Goal: Information Seeking & Learning: Understand process/instructions

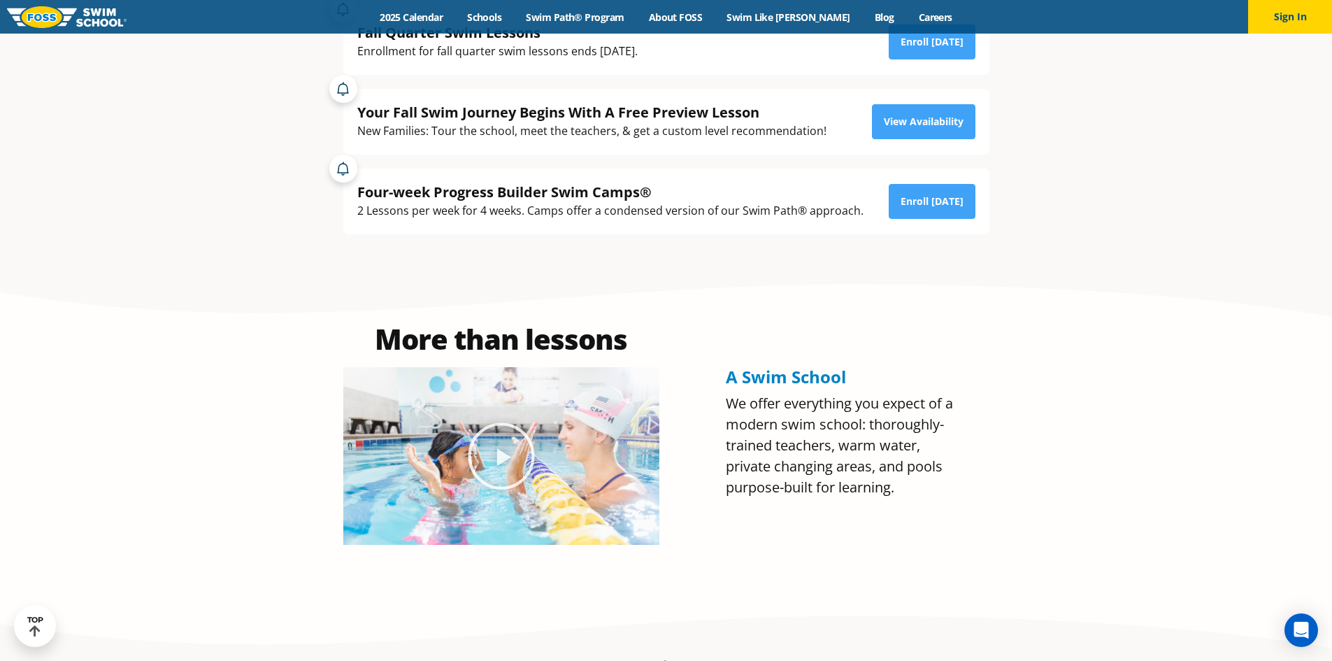
scroll to position [140, 0]
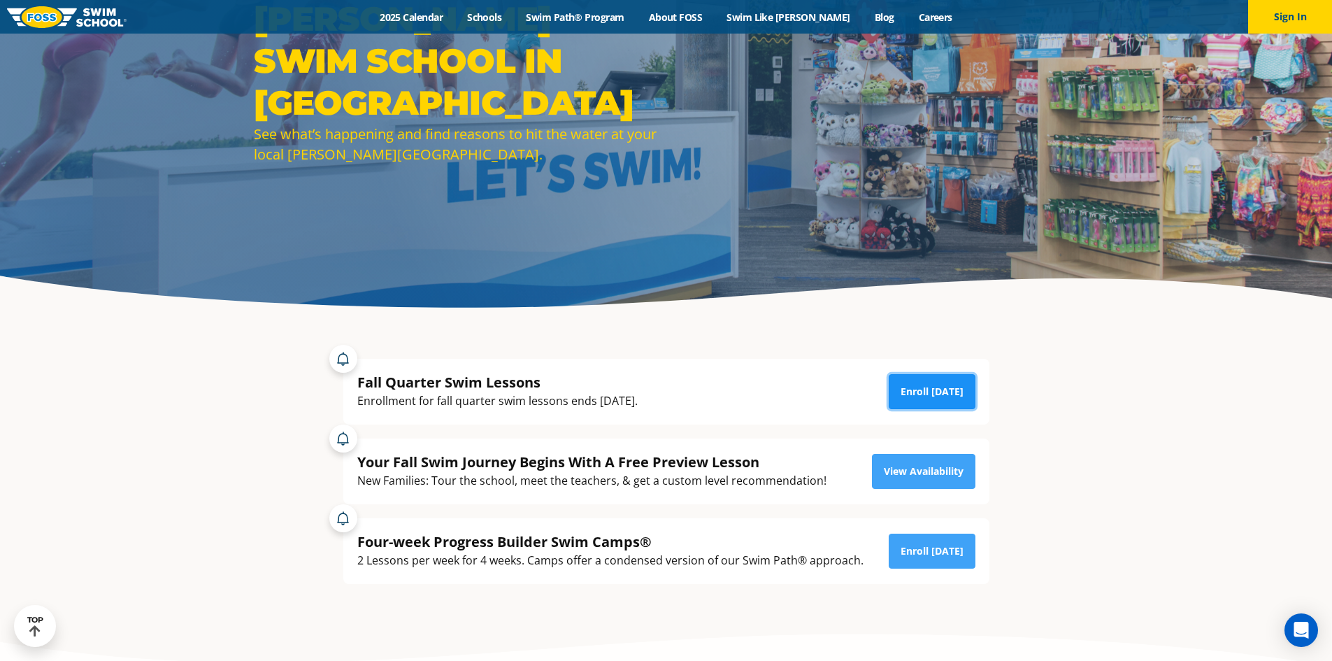
click at [929, 384] on link "Enroll Today" at bounding box center [931, 391] width 87 height 35
click at [438, 17] on link "2025 Calendar" at bounding box center [411, 16] width 87 height 13
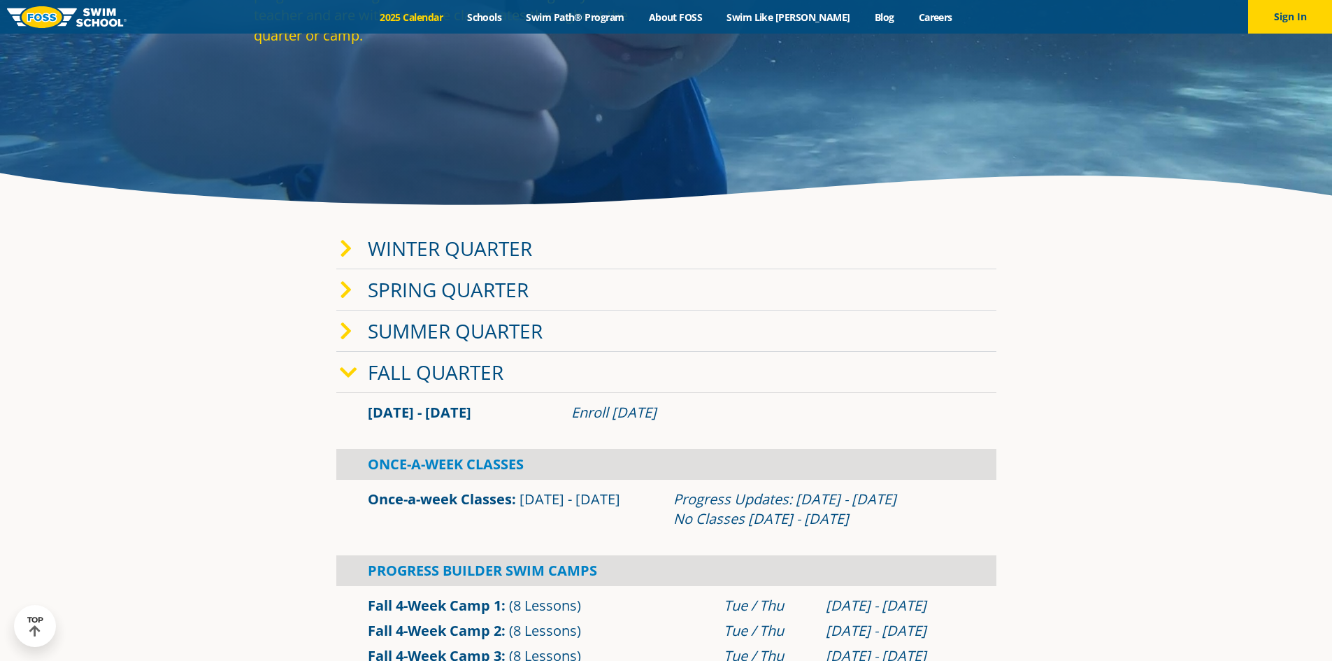
scroll to position [280, 0]
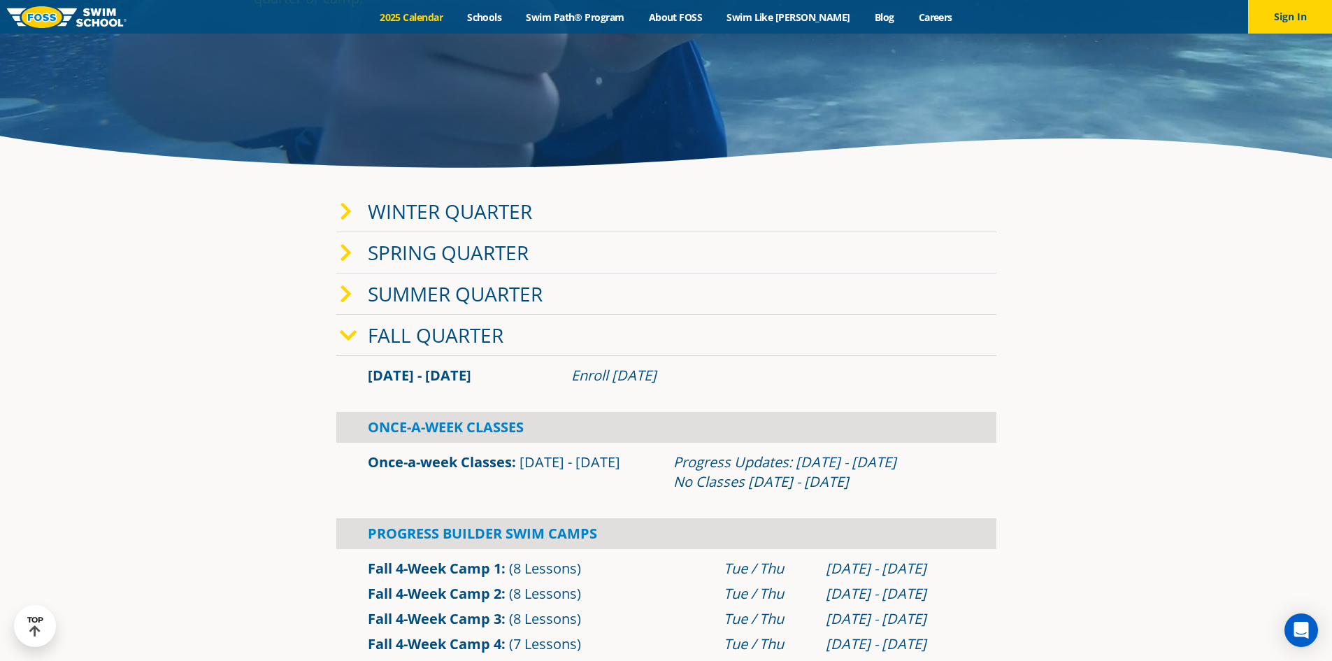
click at [345, 204] on icon at bounding box center [346, 212] width 13 height 20
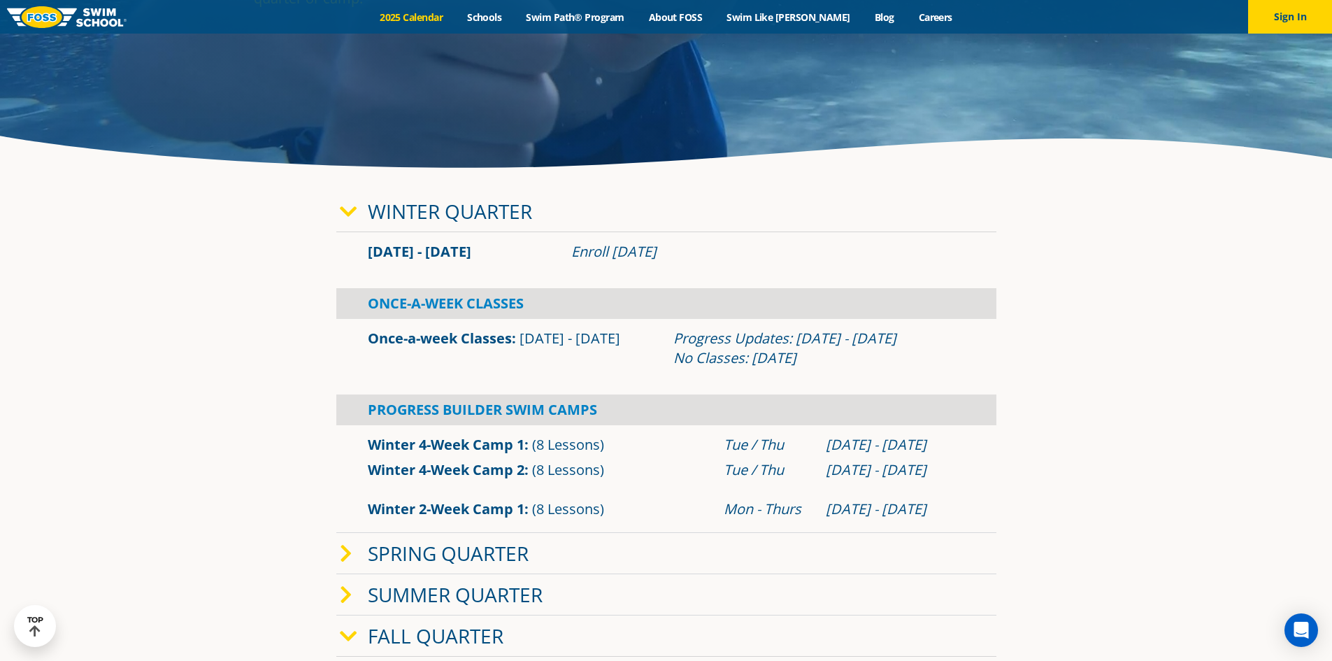
drag, startPoint x: 597, startPoint y: 257, endPoint x: 733, endPoint y: 258, distance: 135.6
click at [733, 258] on div "Enroll Nov 11, 2025" at bounding box center [768, 252] width 408 height 20
click at [951, 277] on div "Jan 2 - Mar 12 Enroll Nov 11, 2025 Once-A-Week Classes Once-a-week Classes" at bounding box center [666, 382] width 660 height 301
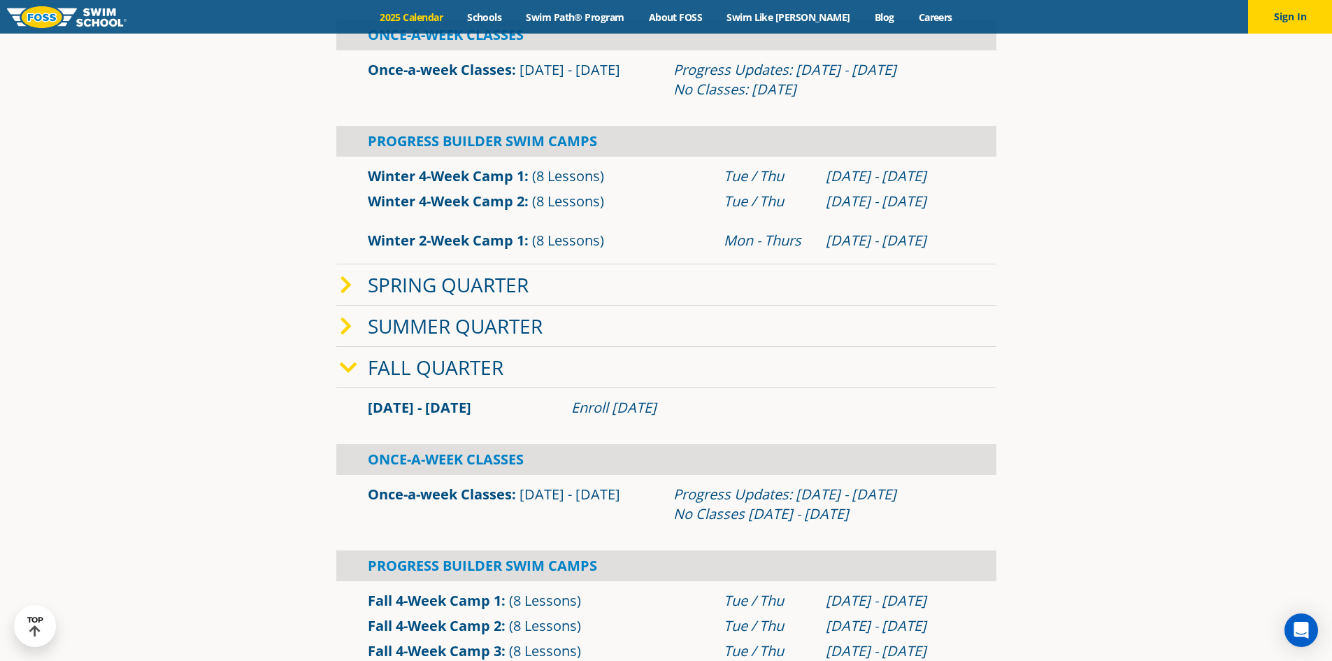
scroll to position [559, 0]
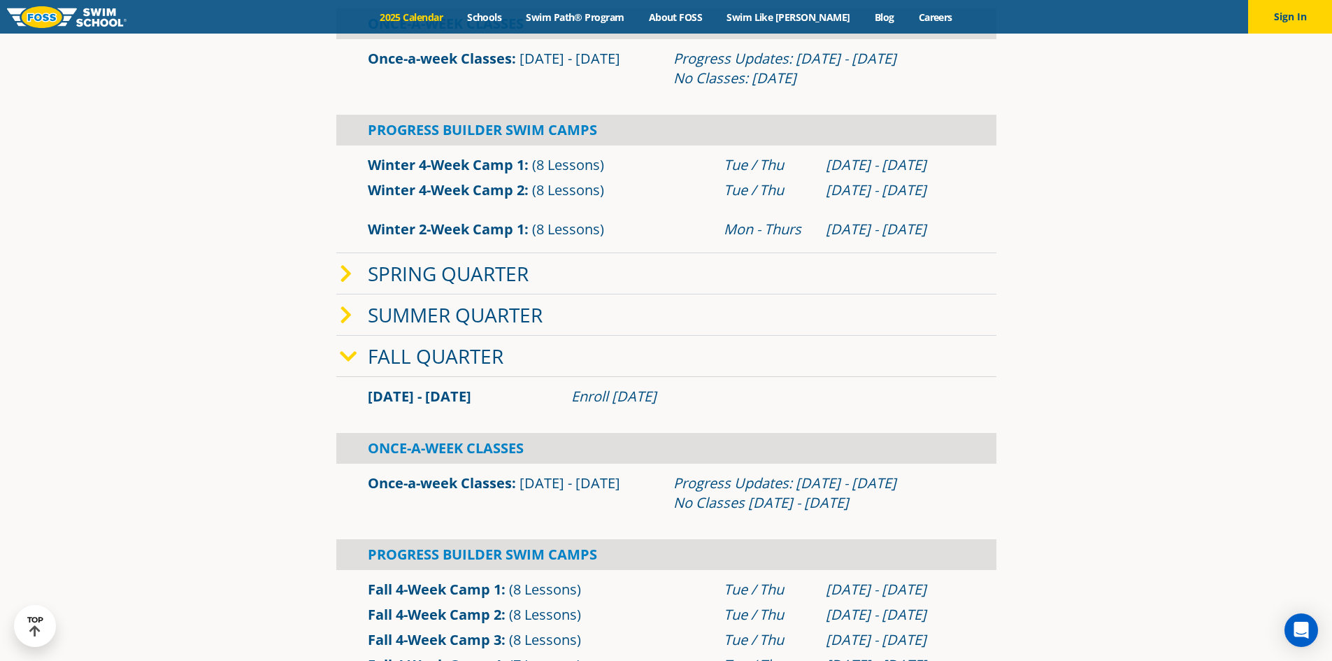
click at [351, 355] on icon at bounding box center [348, 357] width 17 height 20
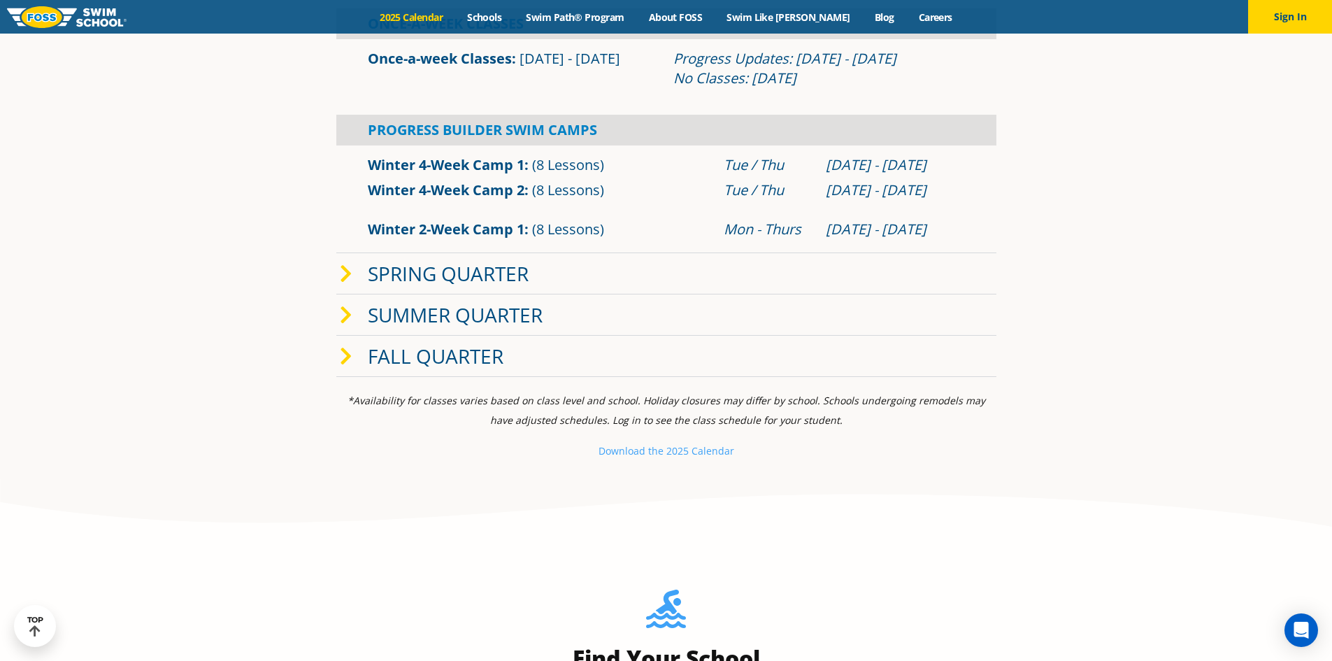
click at [350, 279] on icon at bounding box center [346, 274] width 13 height 20
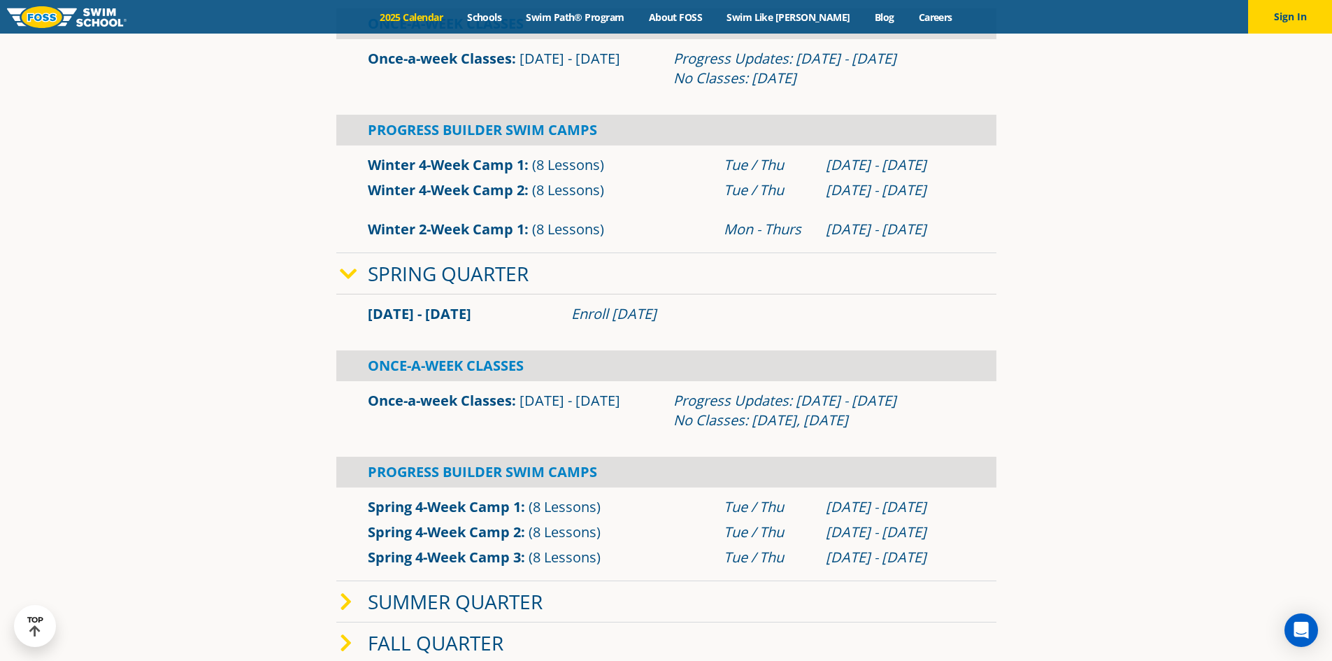
click at [350, 279] on icon at bounding box center [348, 274] width 17 height 20
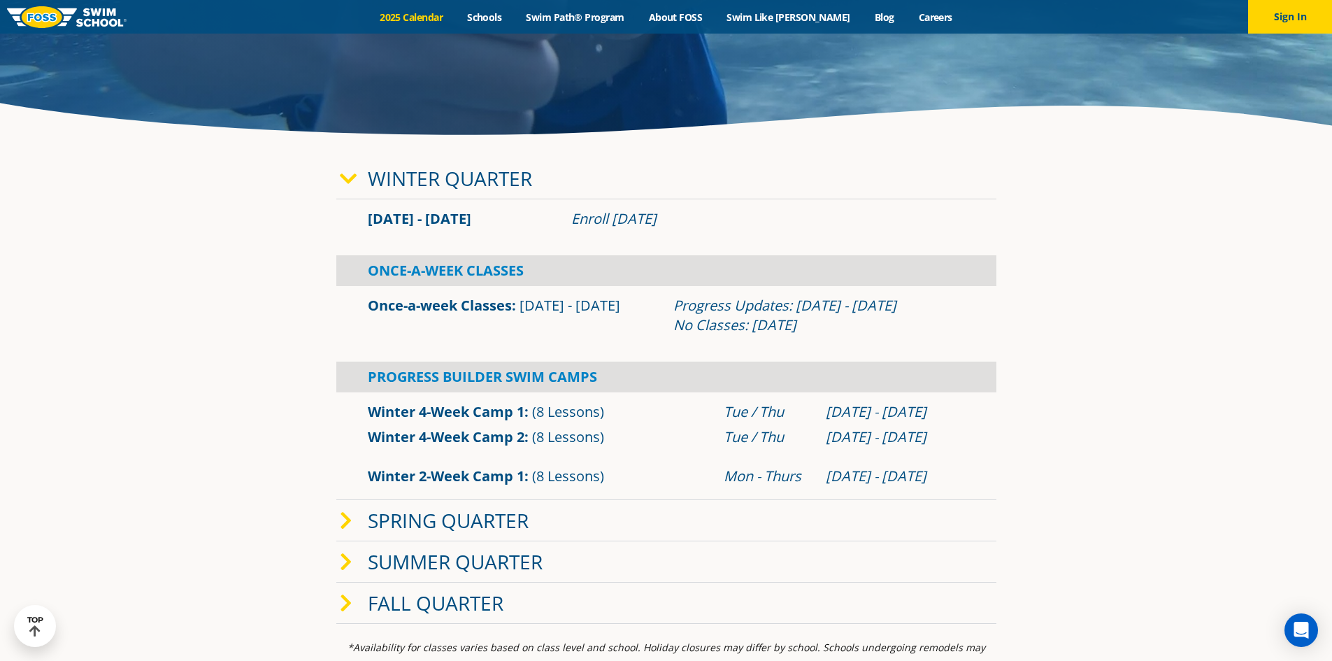
scroll to position [280, 0]
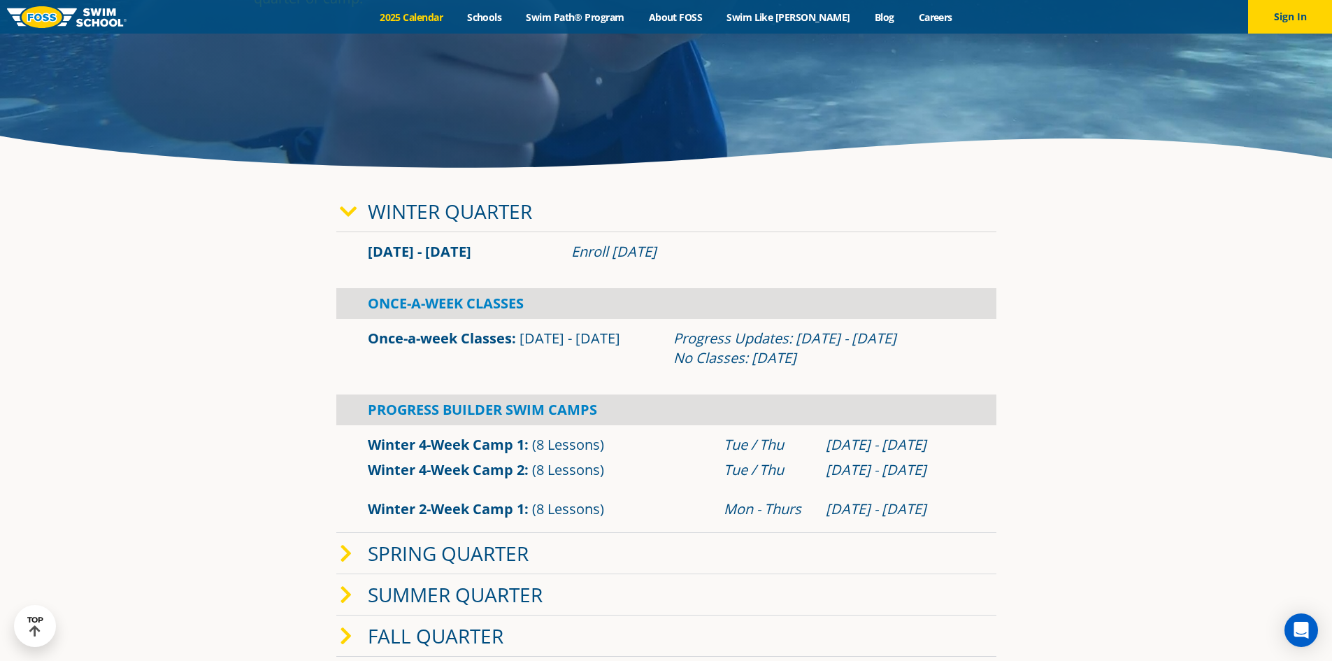
click at [441, 298] on div "Once-A-Week Classes" at bounding box center [666, 303] width 660 height 31
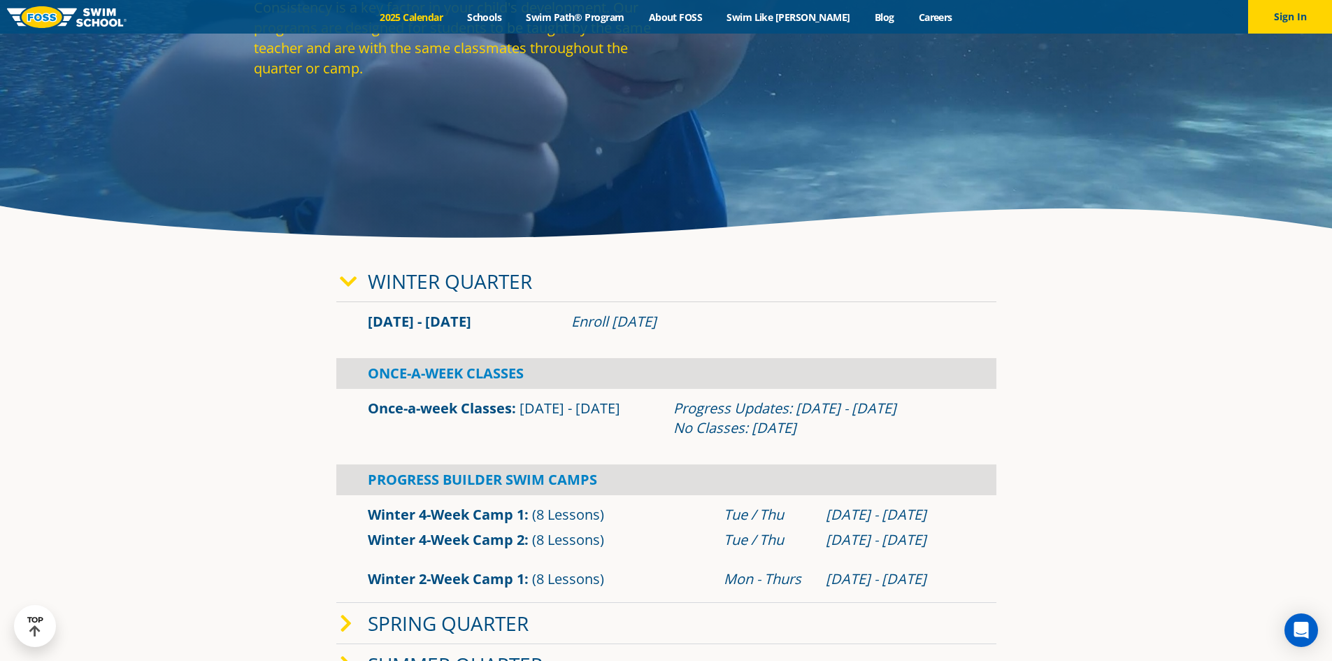
scroll to position [140, 0]
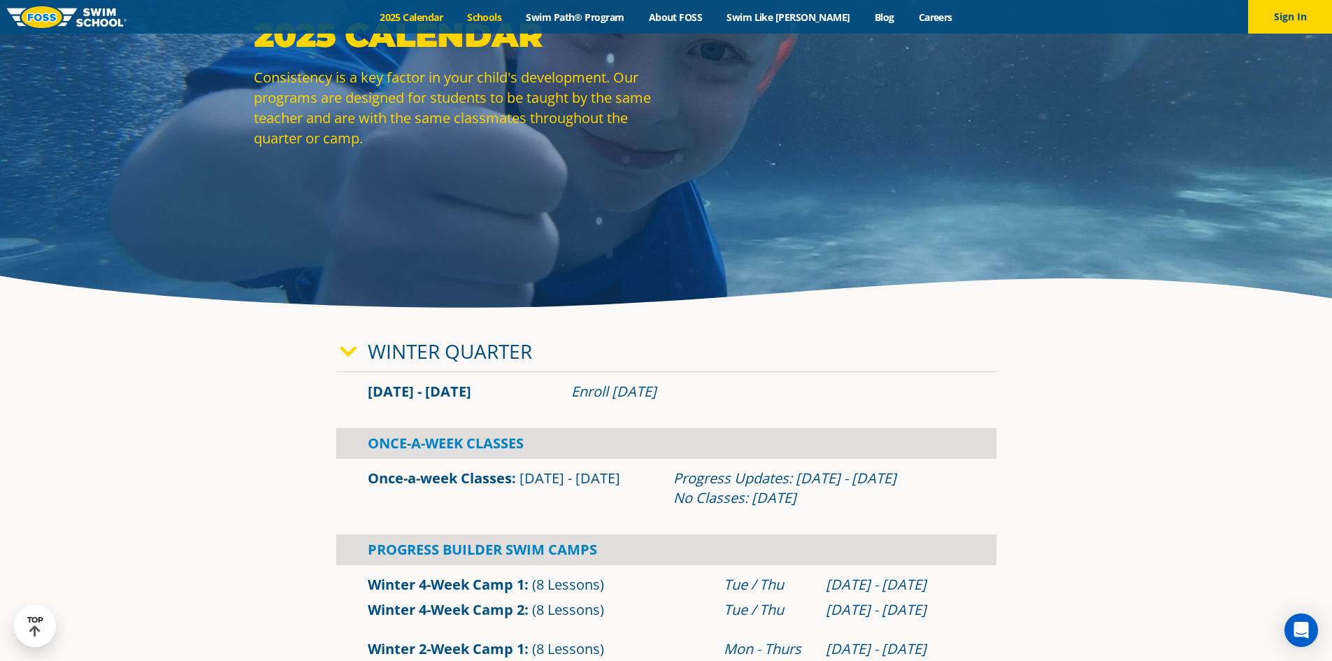
click at [514, 13] on link "Schools" at bounding box center [484, 16] width 59 height 13
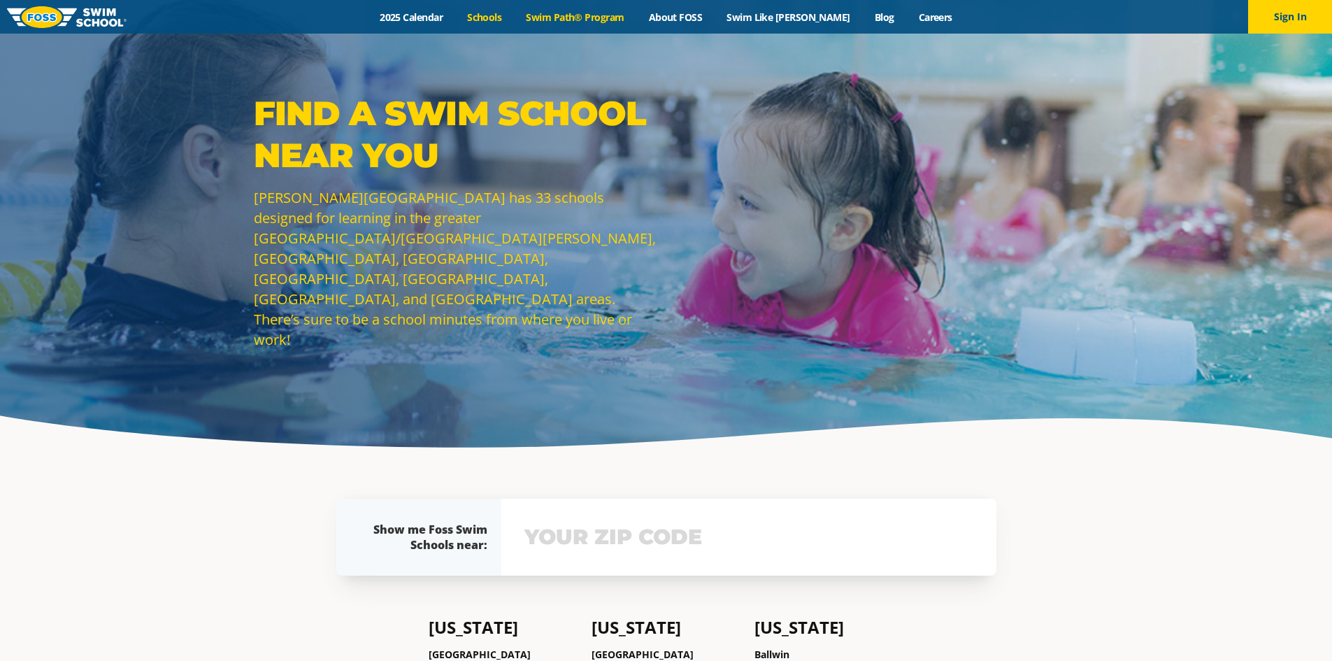
click at [585, 20] on link "Swim Path® Program" at bounding box center [575, 16] width 122 height 13
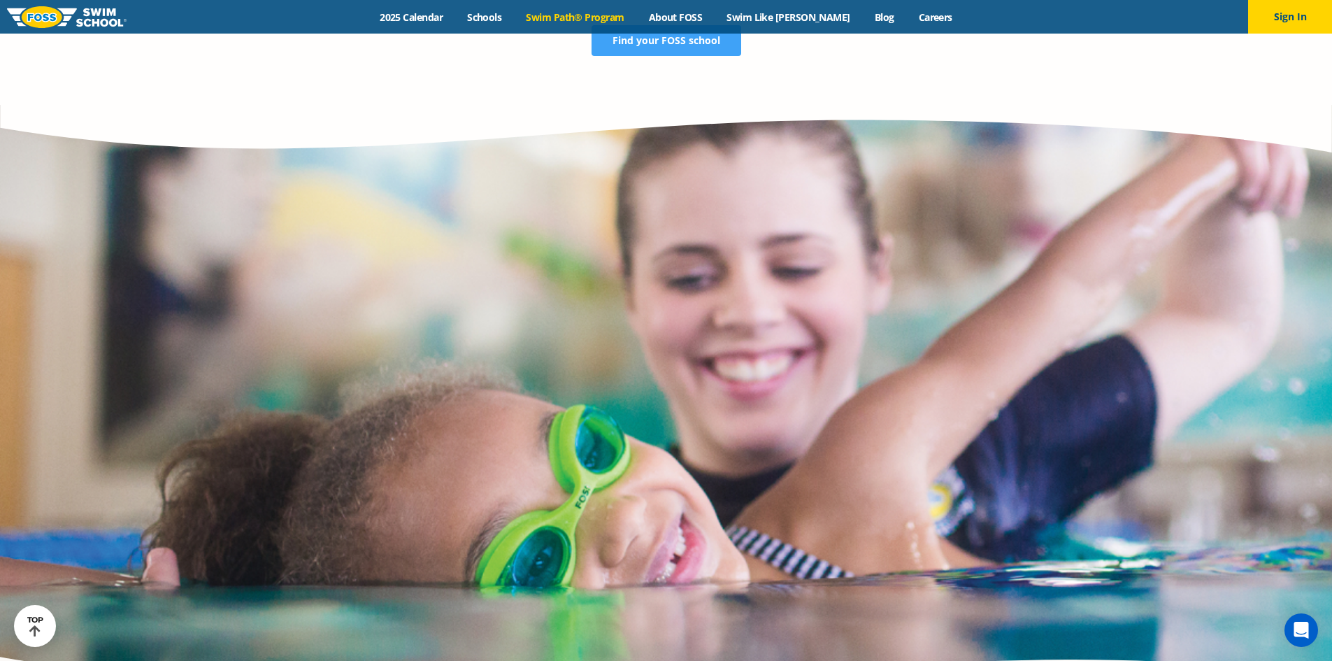
scroll to position [3076, 0]
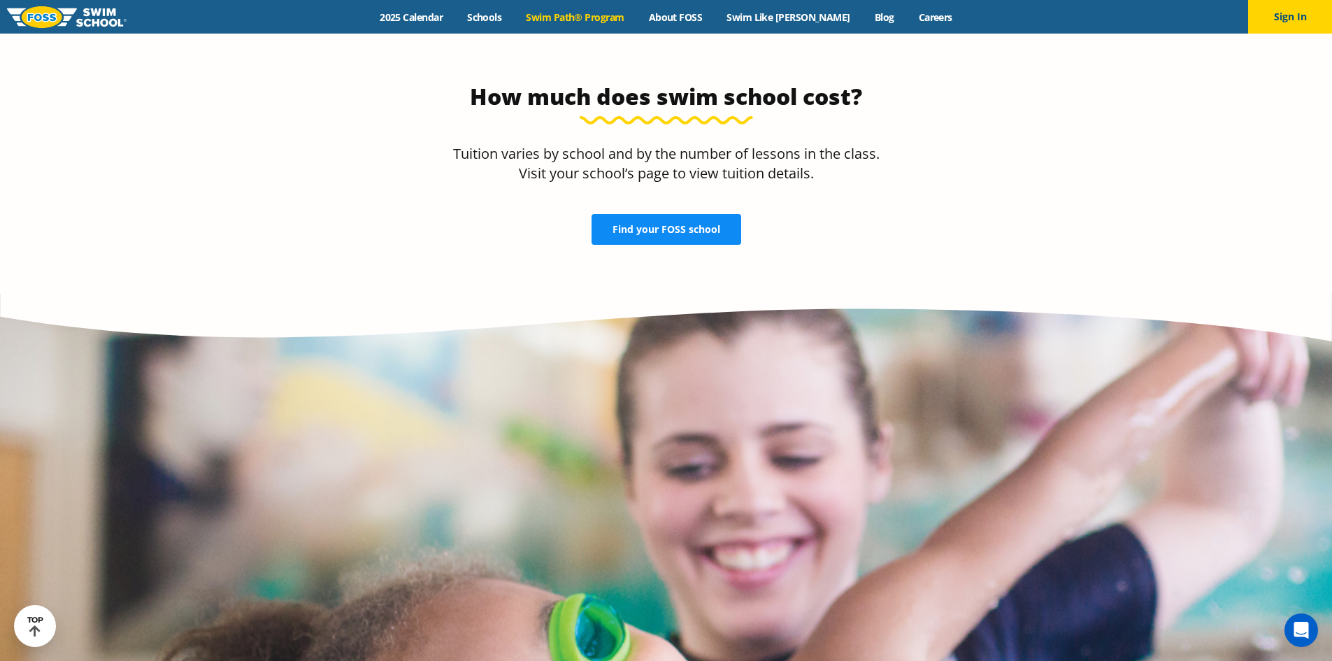
click at [645, 224] on span "Find your FOSS school" at bounding box center [666, 229] width 108 height 10
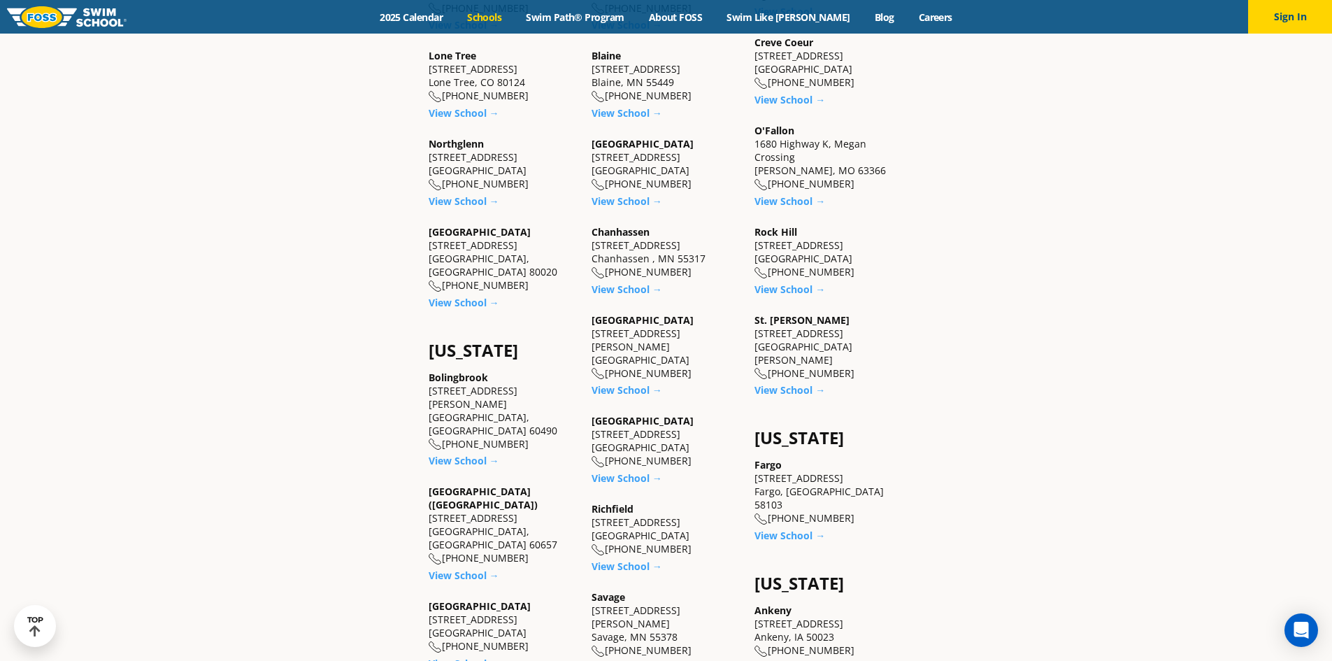
scroll to position [839, 0]
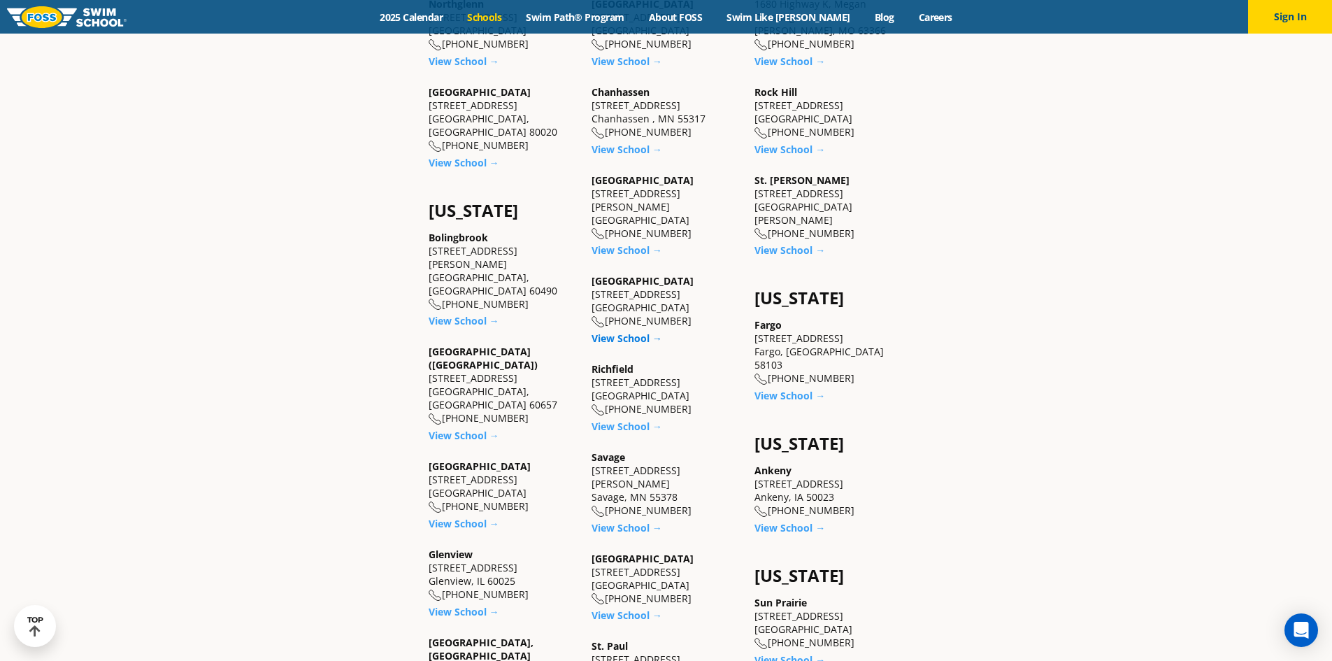
click at [626, 331] on link "View School →" at bounding box center [626, 337] width 71 height 13
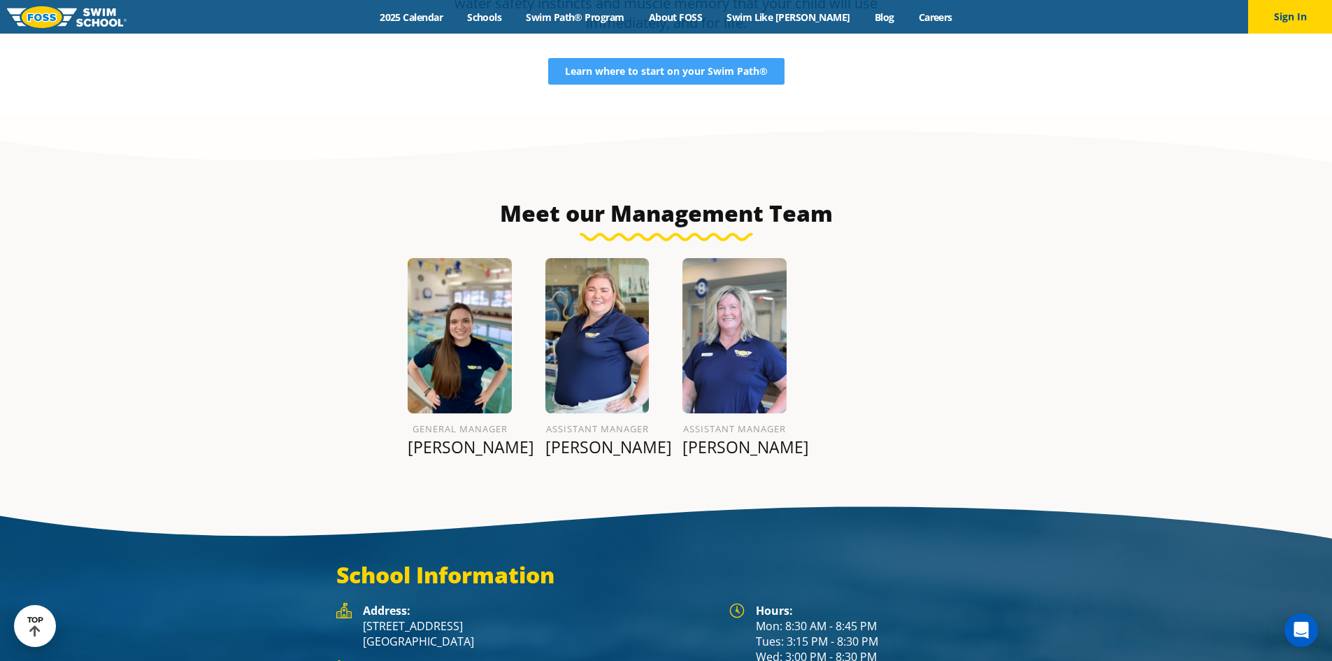
scroll to position [1588, 0]
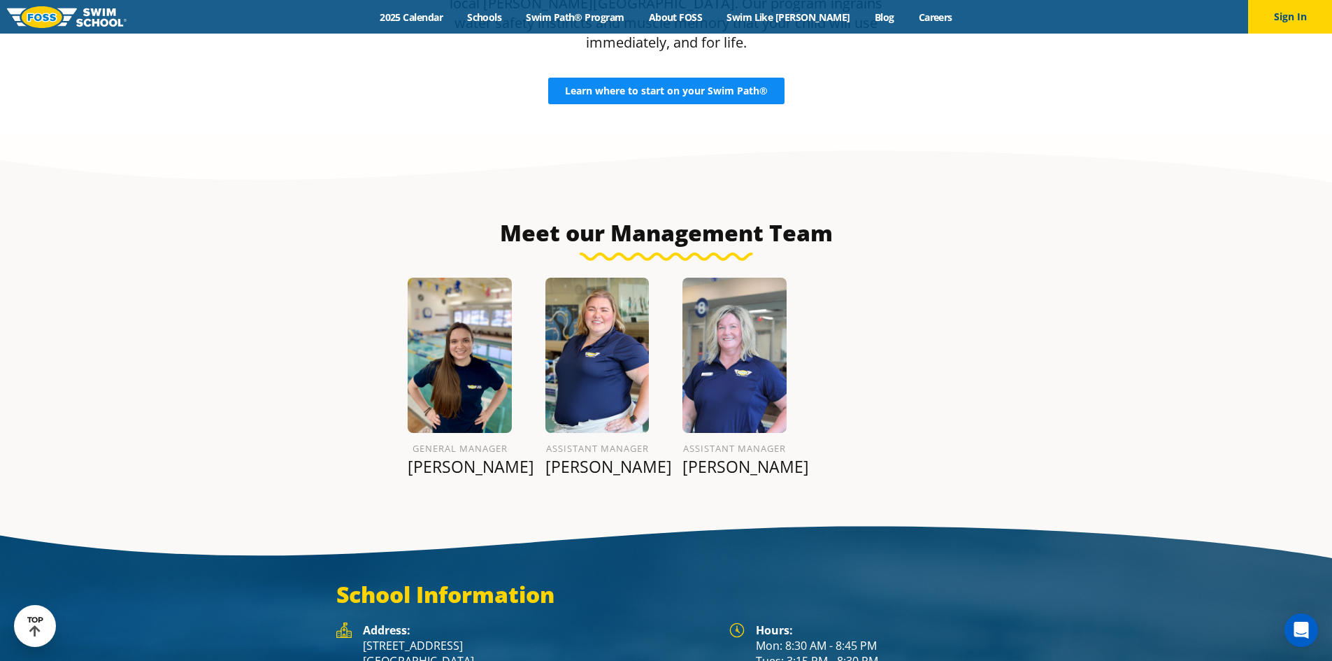
click at [684, 86] on span "Learn where to start on your Swim Path®" at bounding box center [666, 91] width 203 height 10
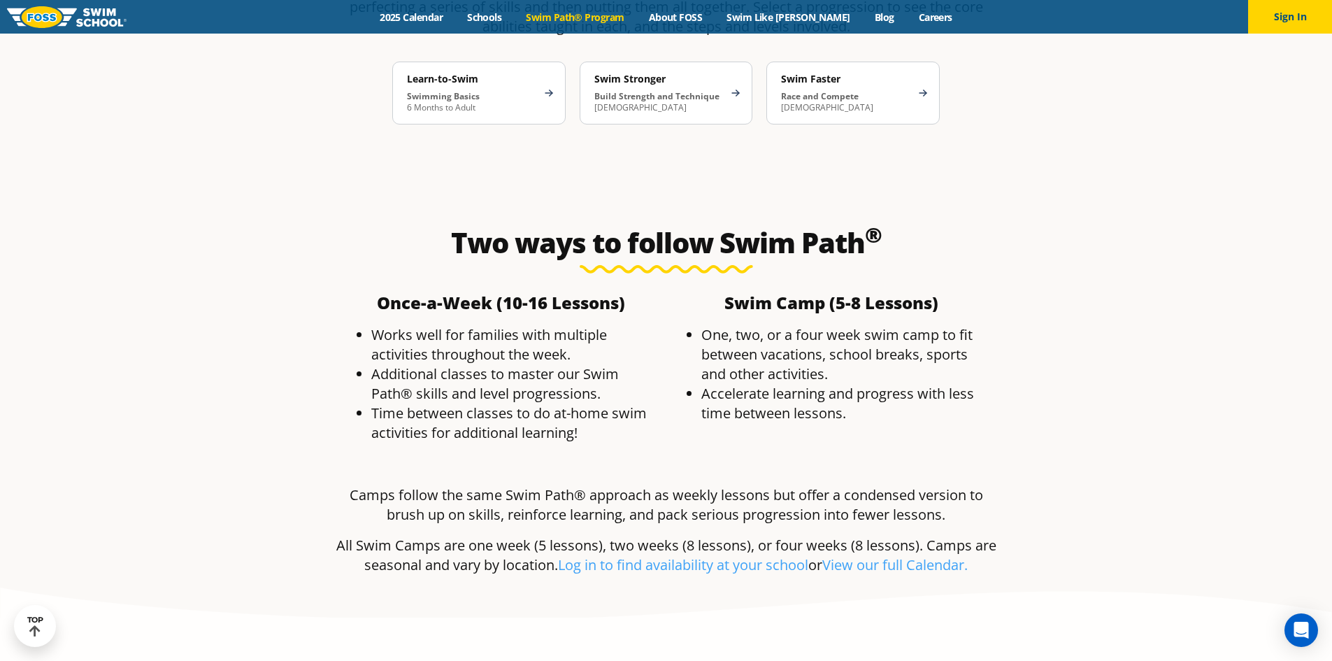
scroll to position [2517, 0]
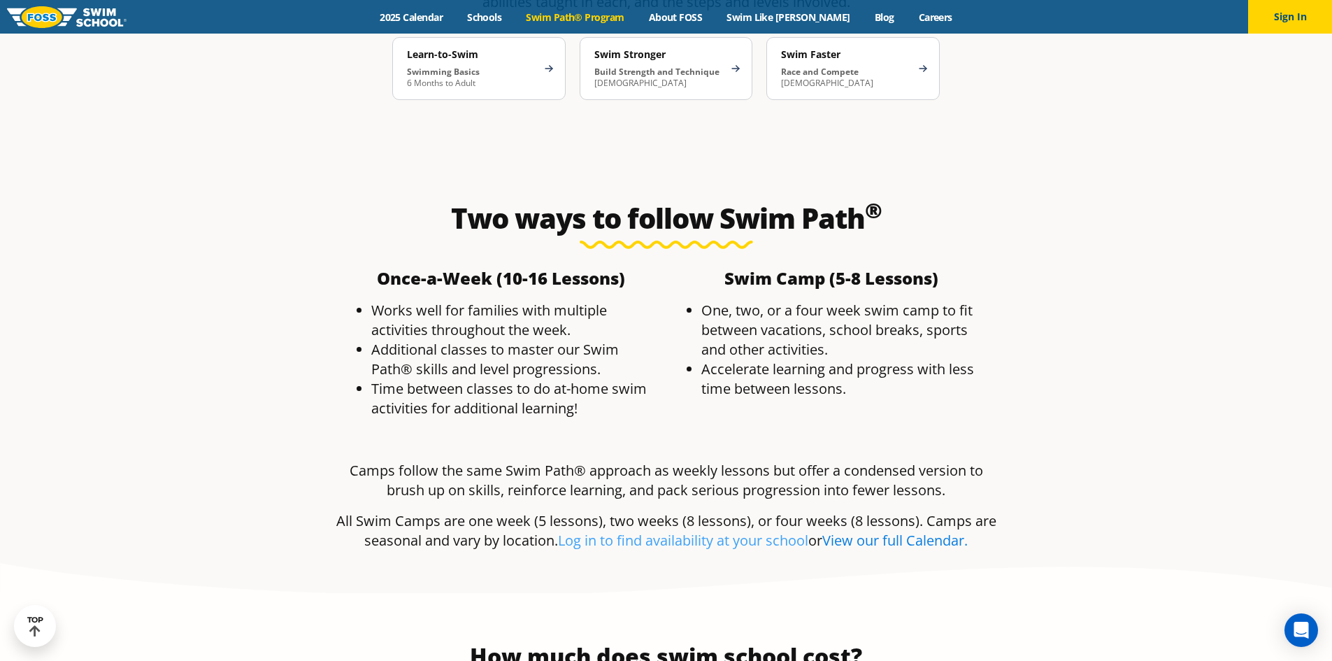
click at [929, 531] on link "View our full Calendar." at bounding box center [894, 540] width 145 height 19
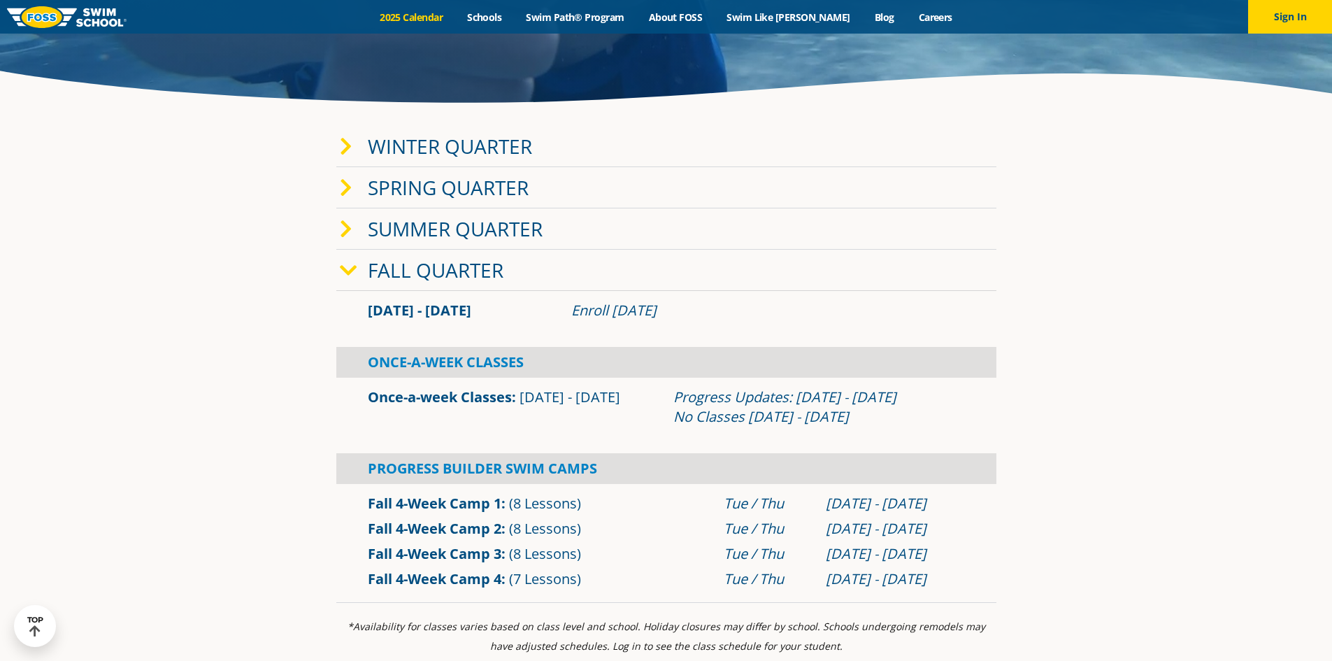
scroll to position [350, 0]
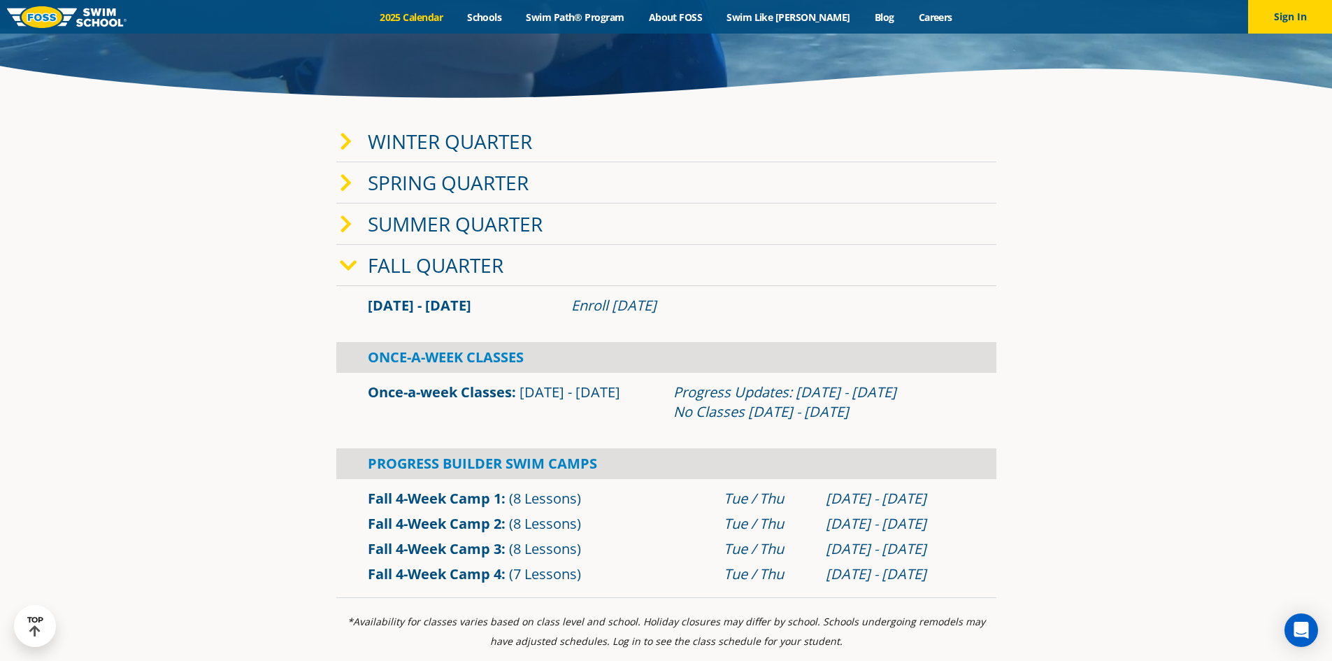
click at [345, 141] on icon at bounding box center [346, 142] width 13 height 20
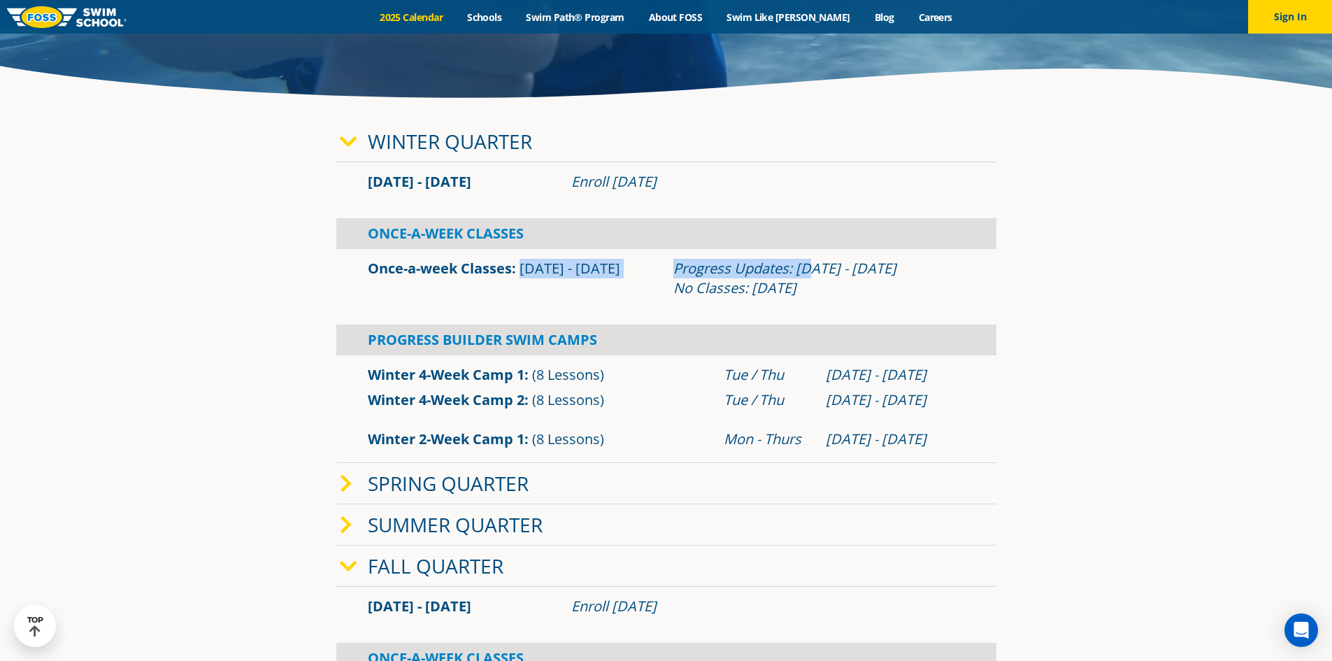
drag, startPoint x: 807, startPoint y: 275, endPoint x: 511, endPoint y: 255, distance: 296.4
click at [512, 256] on div "Once-a-week Classes Jan 2 - Mar 12 Progress Updates: Feb 6 - 12 No Classes: Jan…" at bounding box center [666, 278] width 660 height 45
click at [432, 266] on link "Once-a-week Classes" at bounding box center [440, 268] width 144 height 19
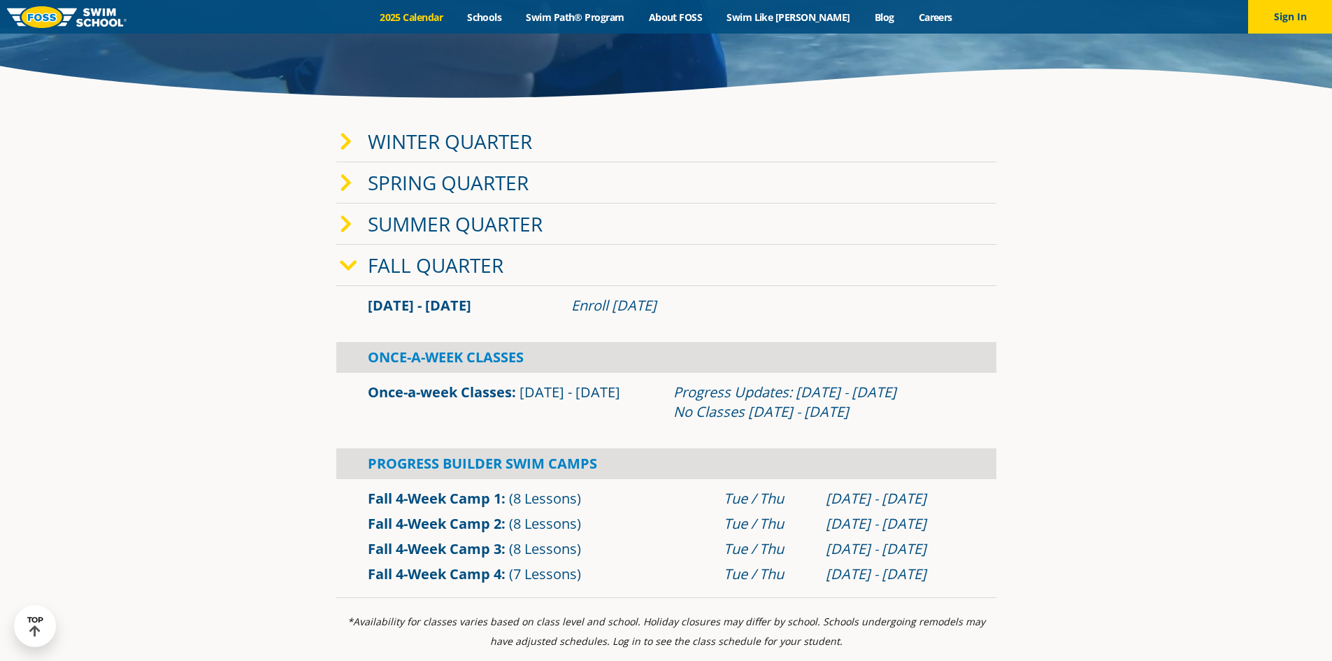
scroll to position [350, 0]
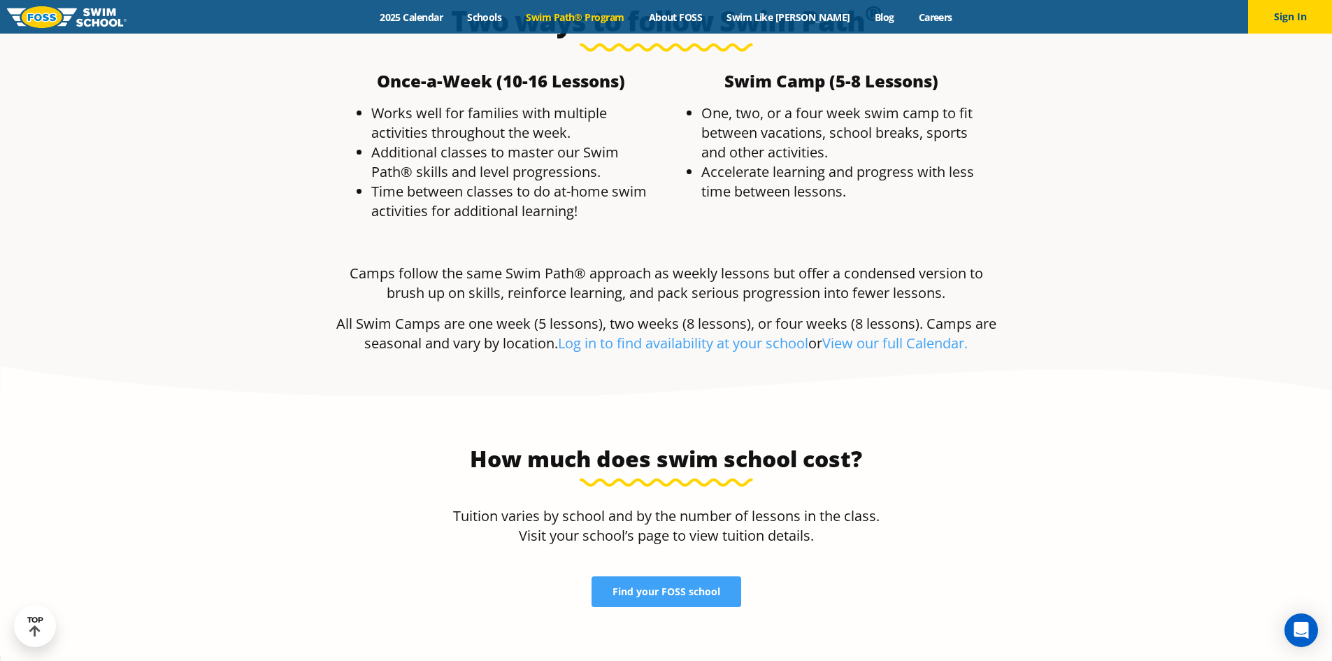
scroll to position [2712, 0]
click at [910, 335] on link "View our full Calendar." at bounding box center [894, 344] width 145 height 19
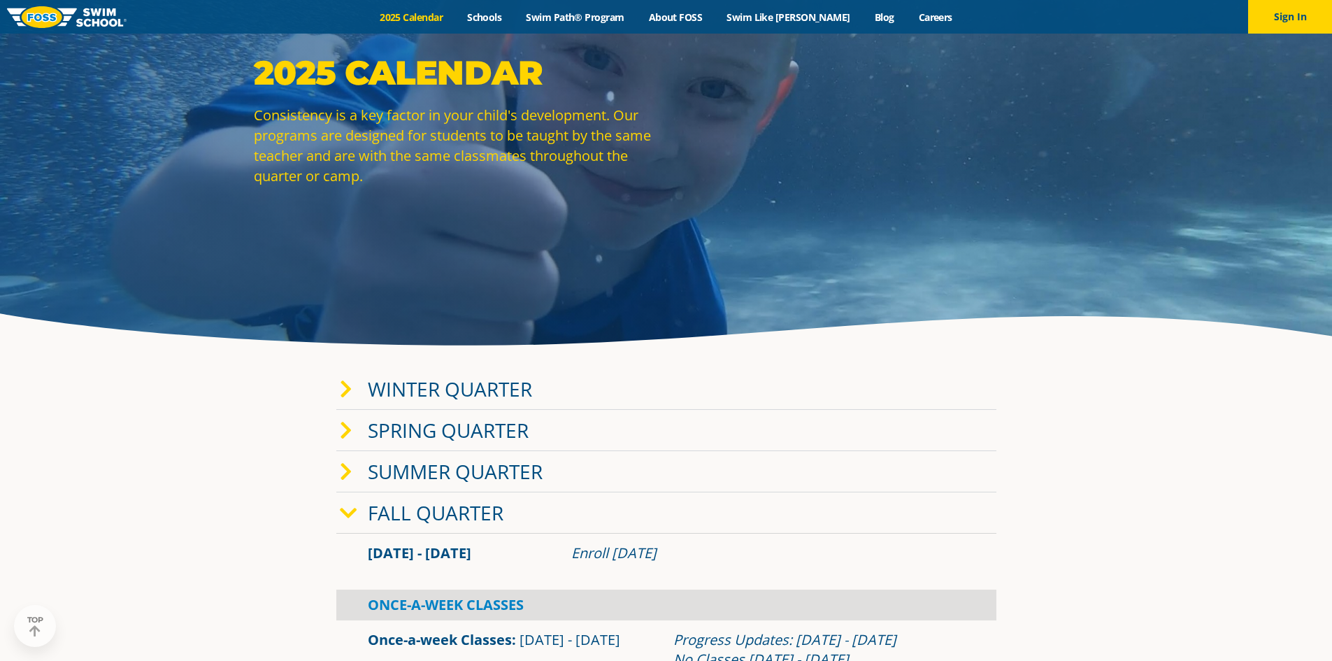
scroll to position [210, 0]
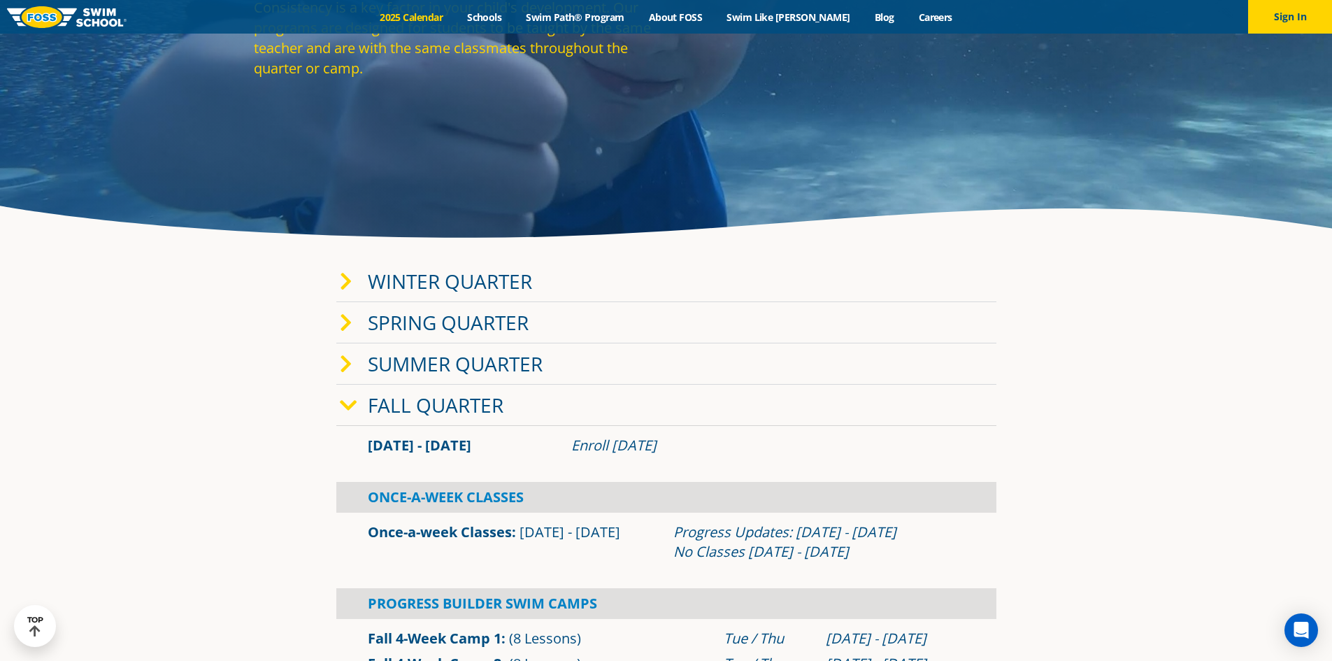
click at [586, 8] on div "Menu 2025 Calendar Schools Swim Path® Program About FOSS Swim Like Regan Blog C…" at bounding box center [666, 17] width 1332 height 34
click at [346, 287] on icon at bounding box center [346, 282] width 13 height 20
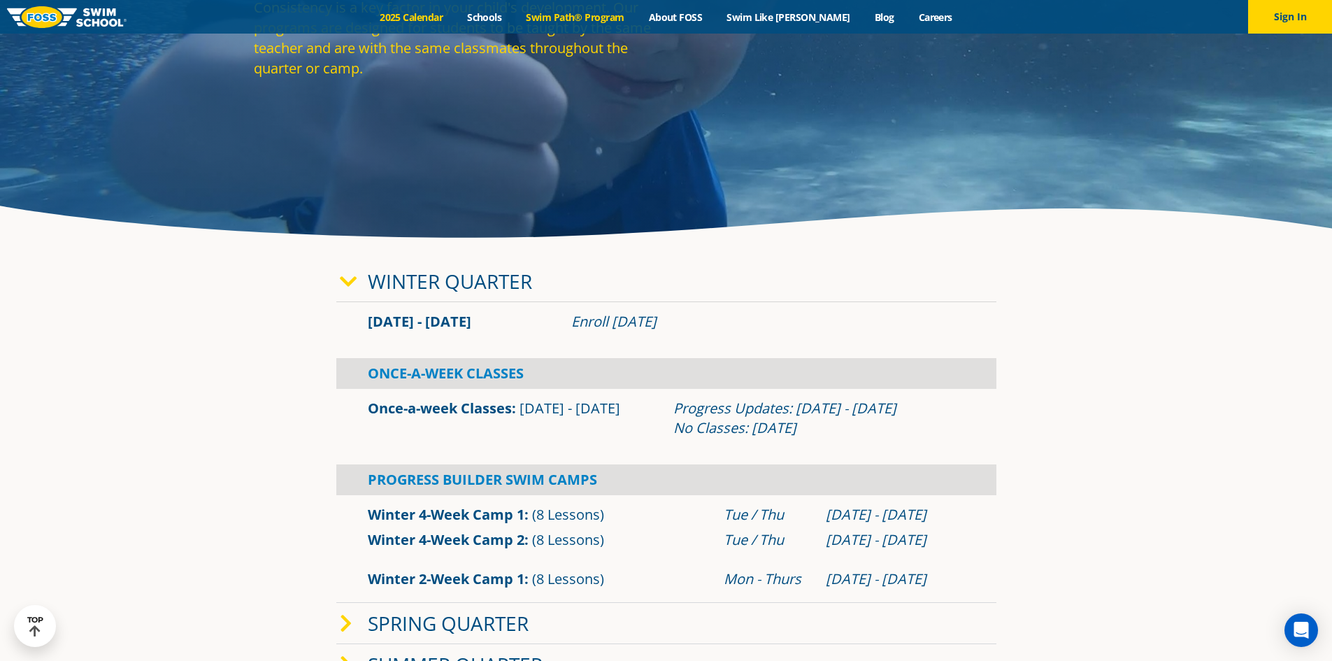
click at [624, 16] on link "Swim Path® Program" at bounding box center [575, 16] width 122 height 13
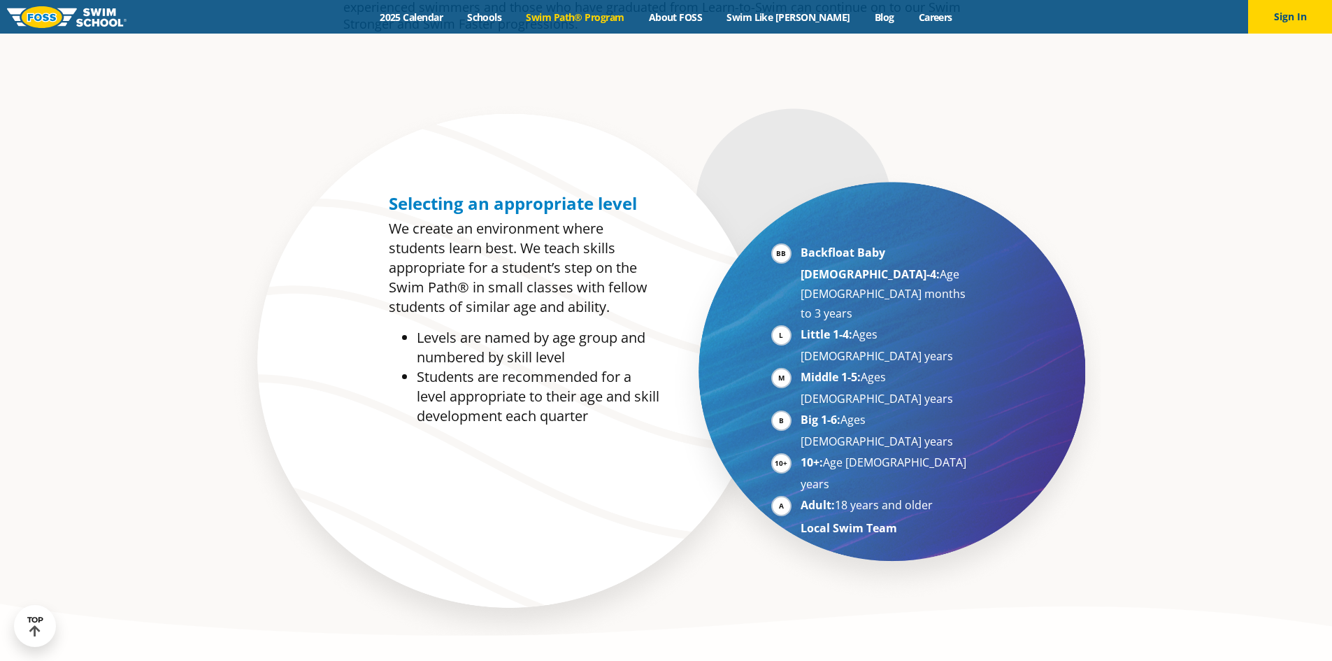
scroll to position [769, 0]
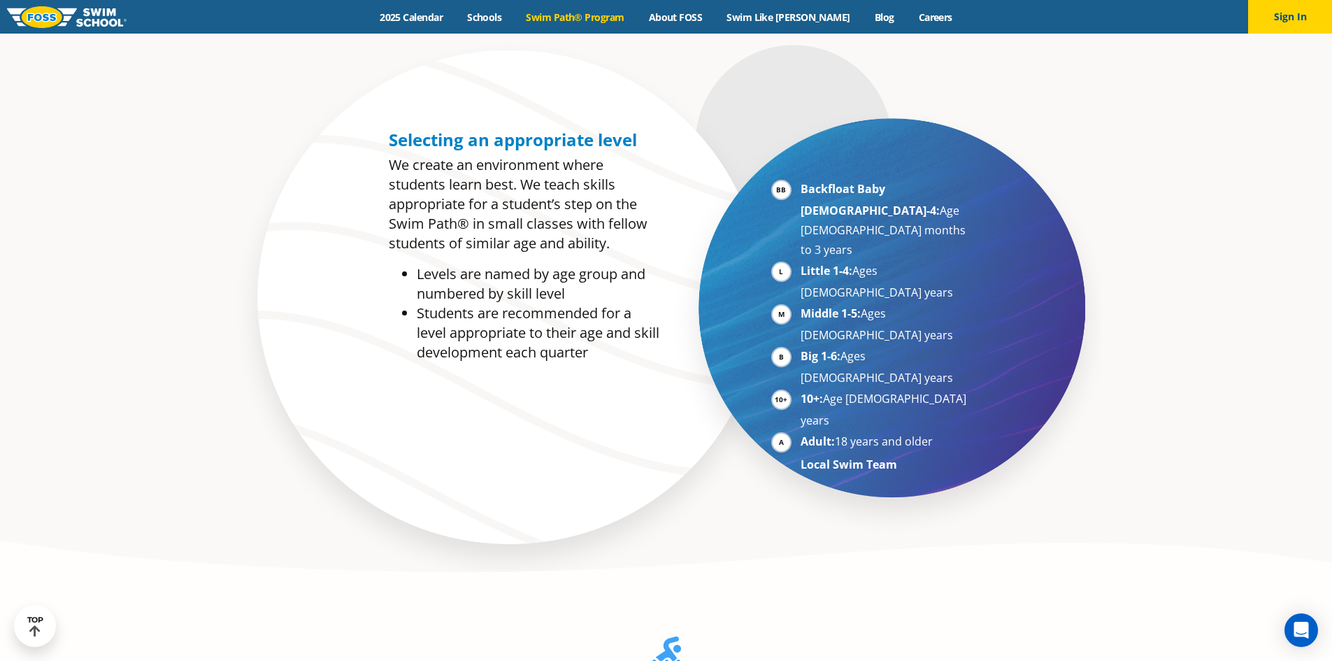
click at [847, 190] on strong "Backfloat Baby [DEMOGRAPHIC_DATA]-4:" at bounding box center [869, 199] width 139 height 37
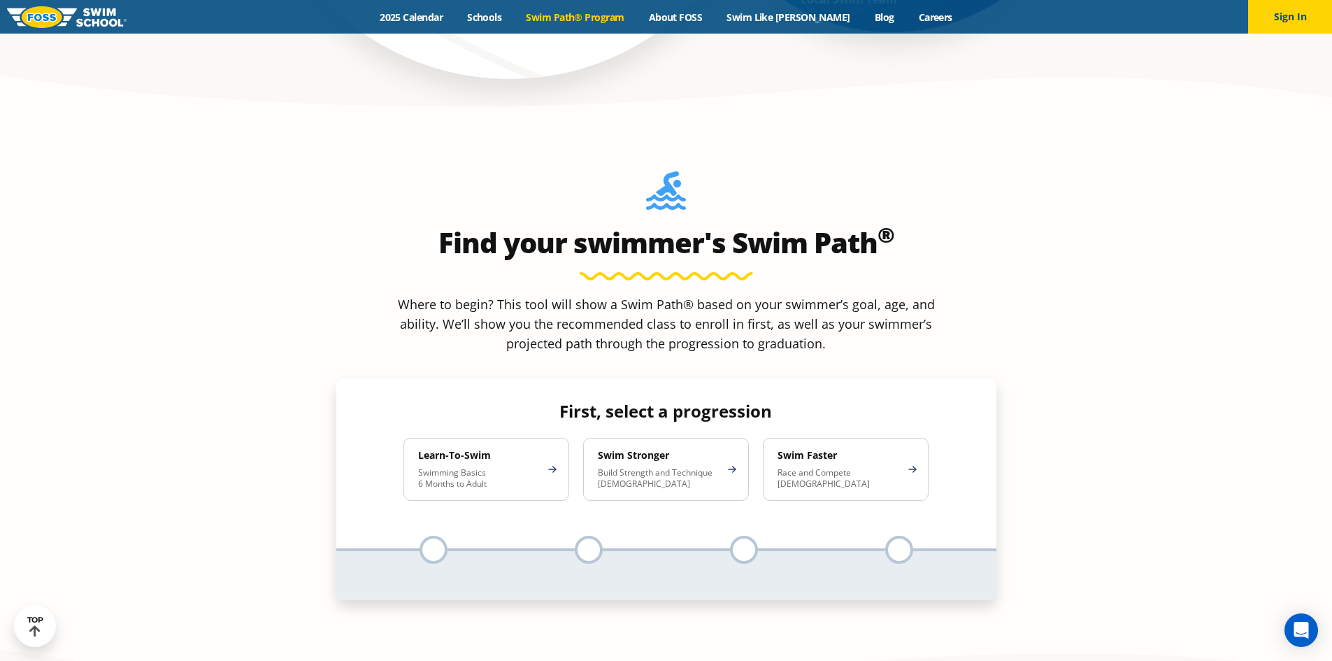
scroll to position [1258, 0]
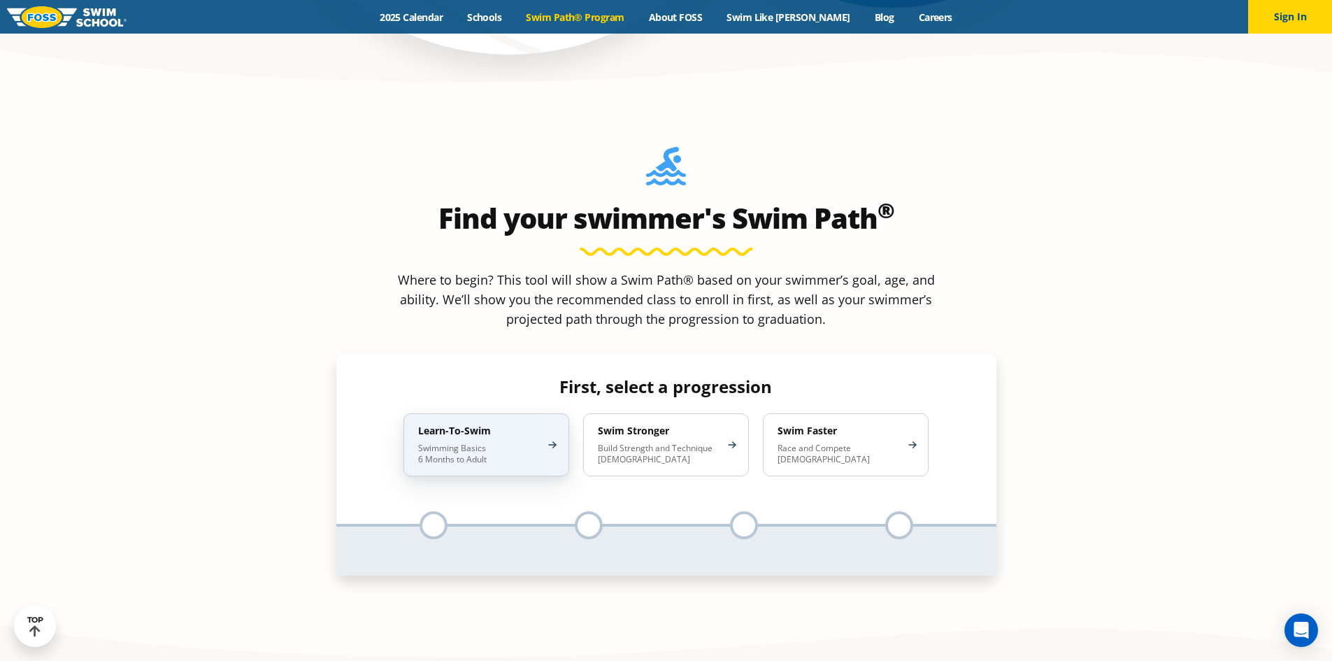
click at [497, 442] on p "Swimming Basics 6 Months to Adult" at bounding box center [479, 453] width 122 height 22
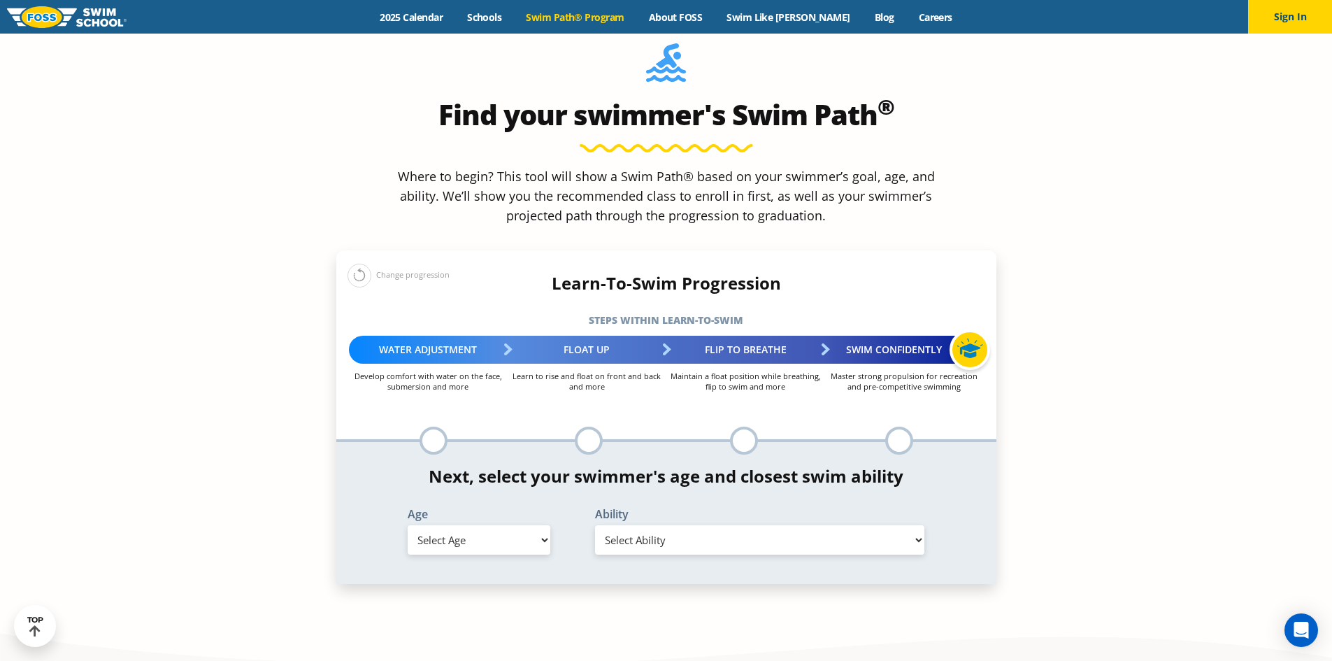
scroll to position [1398, 0]
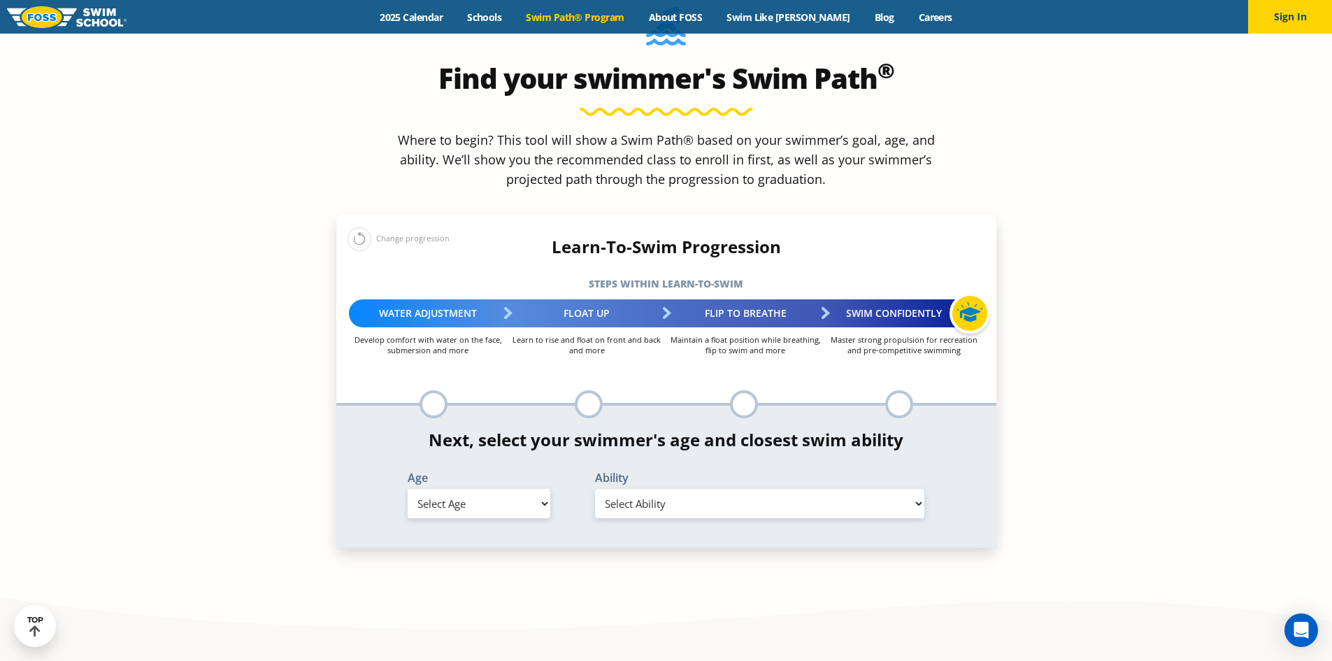
click at [499, 489] on select "Select Age [DEMOGRAPHIC_DATA] months - 1 year 1 year 2 years 3 years 4 years 5 …" at bounding box center [479, 503] width 143 height 29
select select "6-months---1-year"
click at [408, 489] on select "Select Age [DEMOGRAPHIC_DATA] months - 1 year 1 year 2 years 3 years 4 years 5 …" at bounding box center [479, 503] width 143 height 29
click at [689, 489] on select "Select Ability First in-water experience Comfortable with water poured over the…" at bounding box center [760, 503] width 330 height 29
select select "6-months---1-year-comfortable-with-water-poured-over-their-head-but-not-eyes-or…"
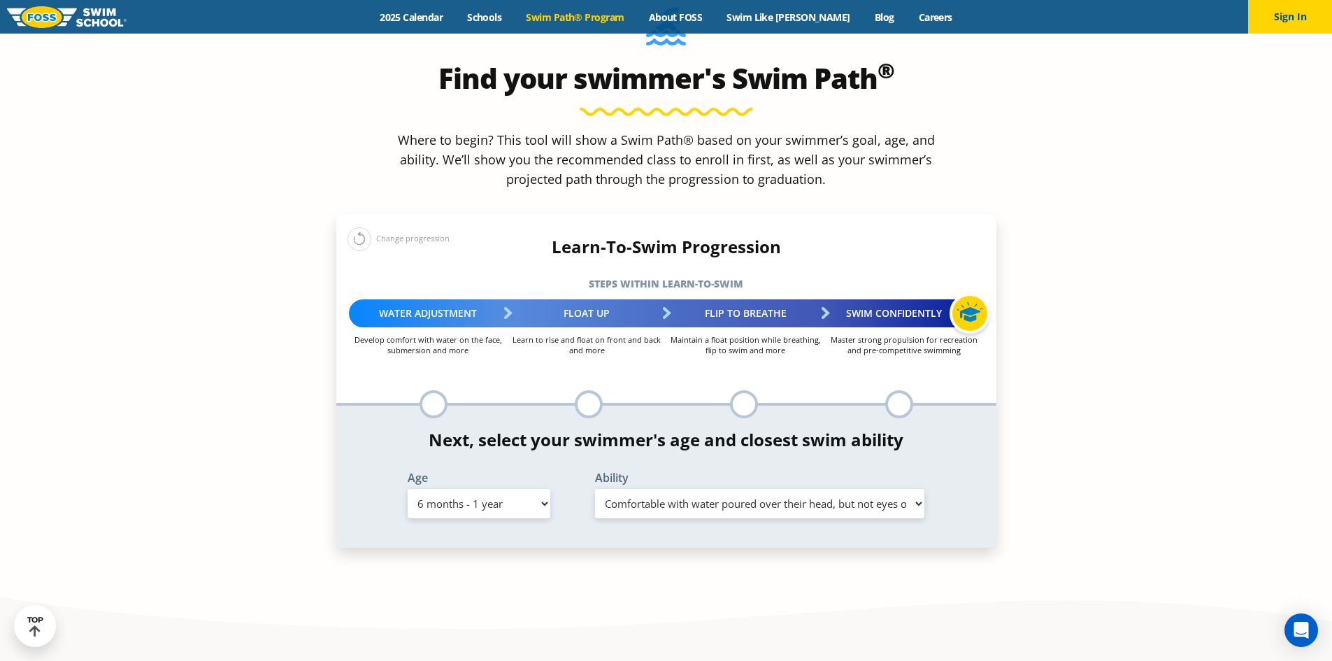
click at [595, 489] on select "Select Ability First in-water experience Comfortable with water poured over the…" at bounding box center [760, 503] width 330 height 29
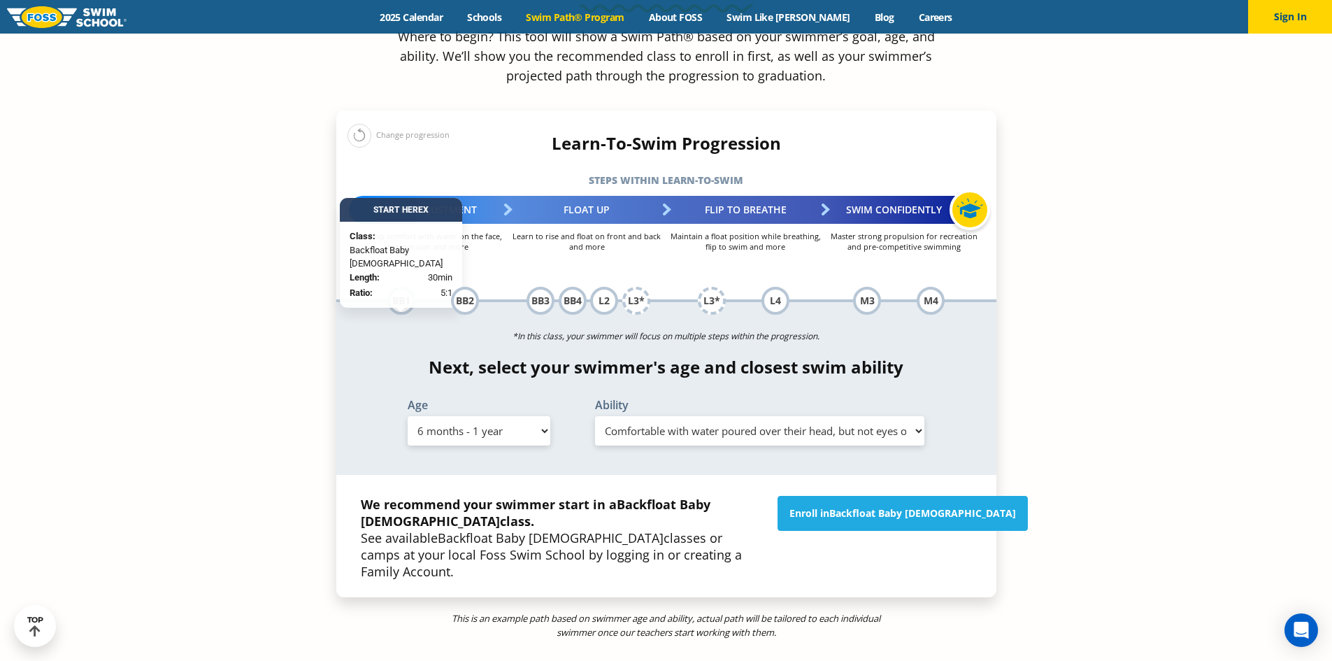
scroll to position [1538, 0]
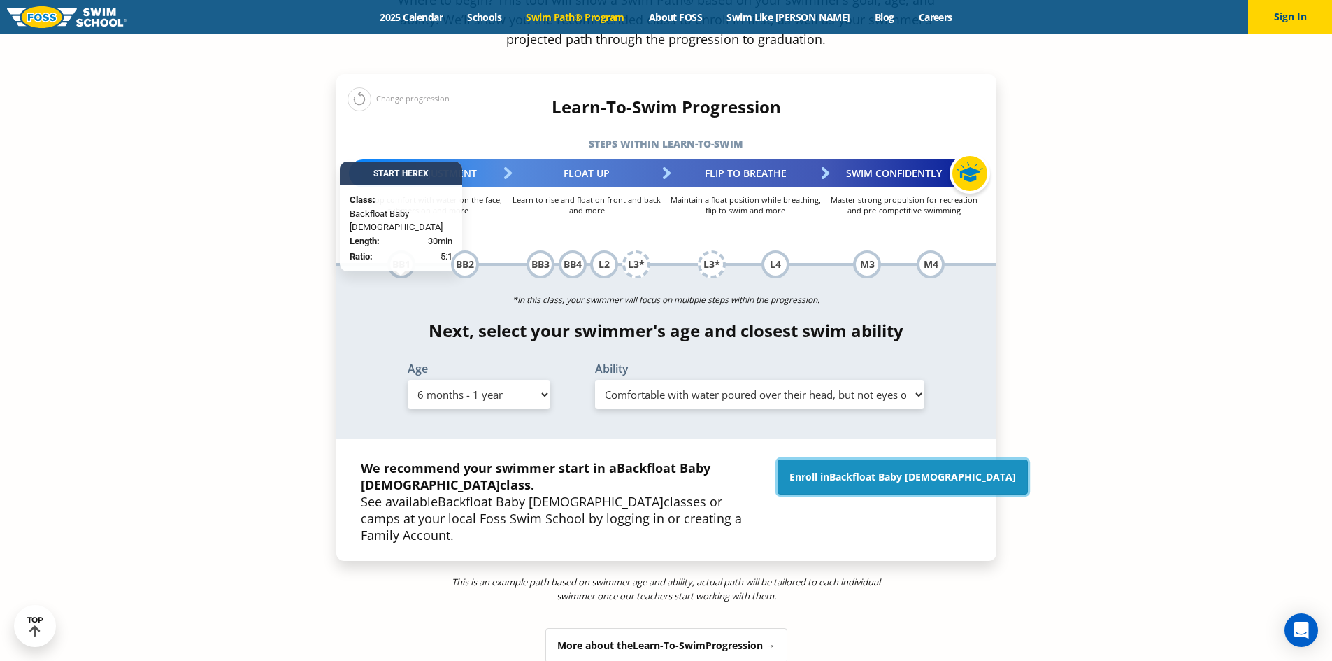
click at [925, 470] on span "Backfloat Baby [DEMOGRAPHIC_DATA]" at bounding box center [922, 476] width 187 height 13
